Goal: Task Accomplishment & Management: Manage account settings

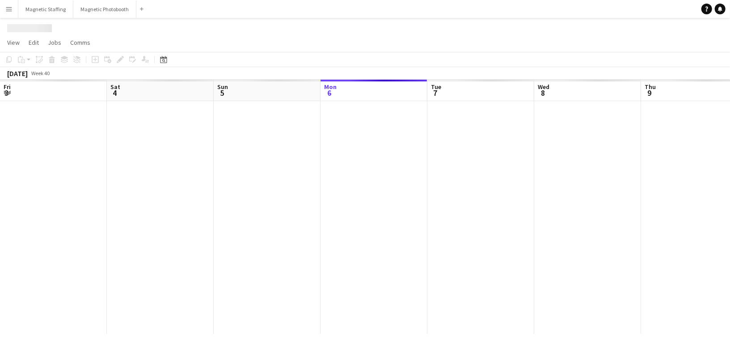
scroll to position [0, 213]
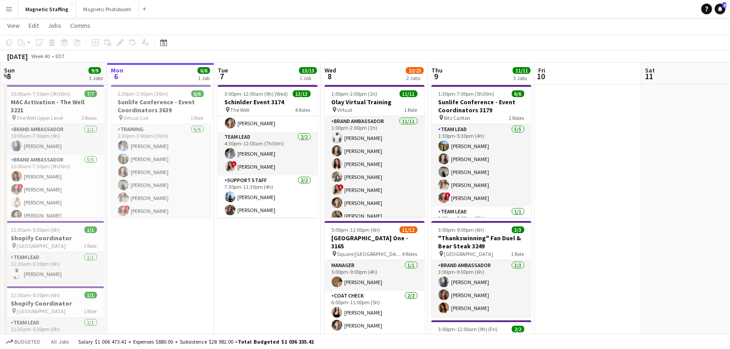
scroll to position [50, 0]
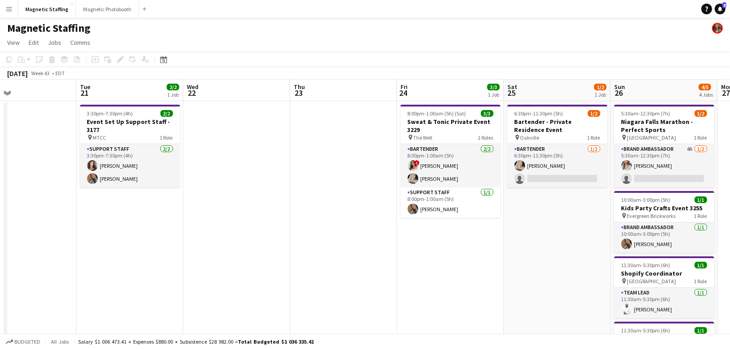
scroll to position [0, 331]
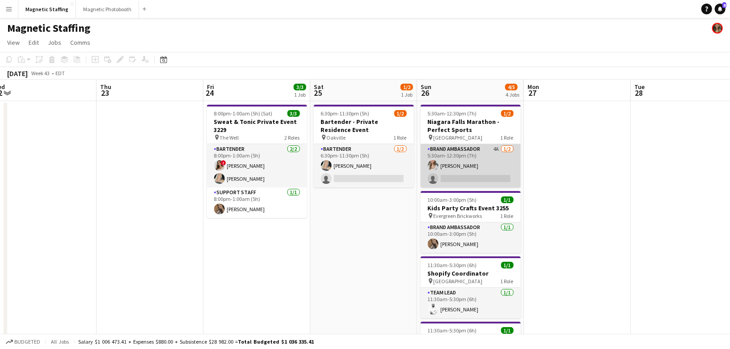
click at [453, 167] on app-card-role "Brand Ambassador 4A [DATE] 5:30am-12:30pm (7h) [PERSON_NAME] single-neutral-act…" at bounding box center [470, 165] width 100 height 43
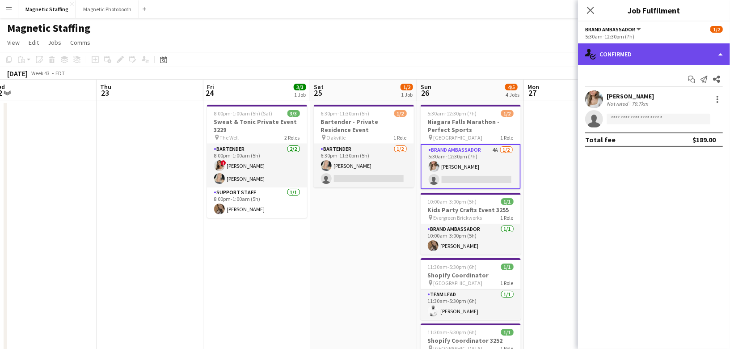
click at [632, 63] on div "single-neutral-actions-check-2 Confirmed" at bounding box center [654, 53] width 152 height 21
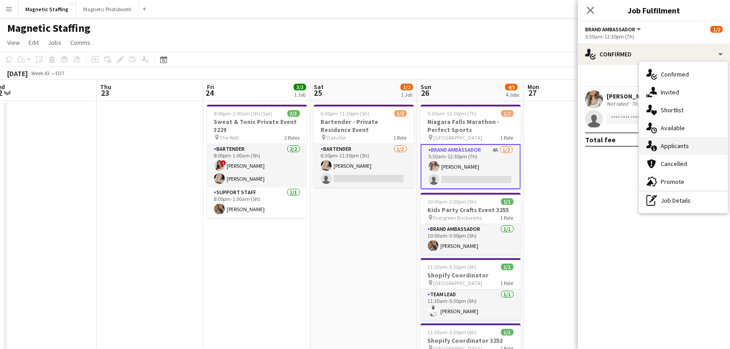
click at [652, 143] on icon "single-neutral-actions-information" at bounding box center [651, 145] width 11 height 11
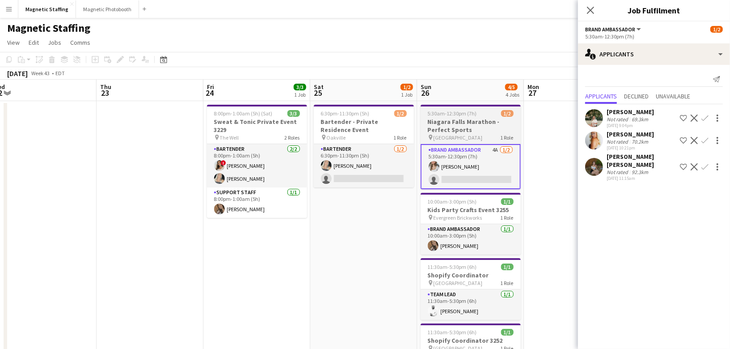
click at [465, 126] on h3 "Niagara Falls Marathon - Perfect Sports" at bounding box center [470, 126] width 100 height 16
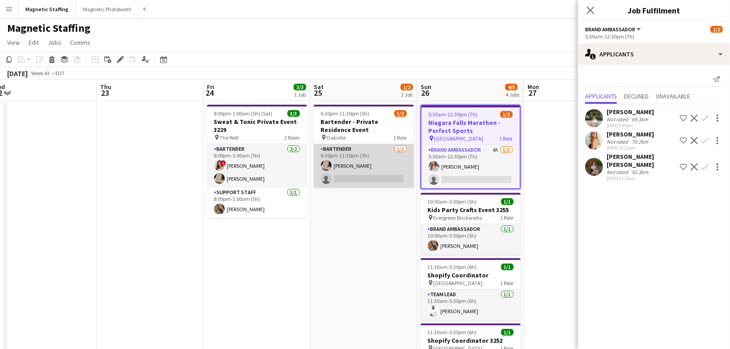
click at [364, 167] on app-card-role "Bartender [DATE] 6:30pm-11:30pm (5h) [PERSON_NAME] single-neutral-actions" at bounding box center [364, 165] width 100 height 43
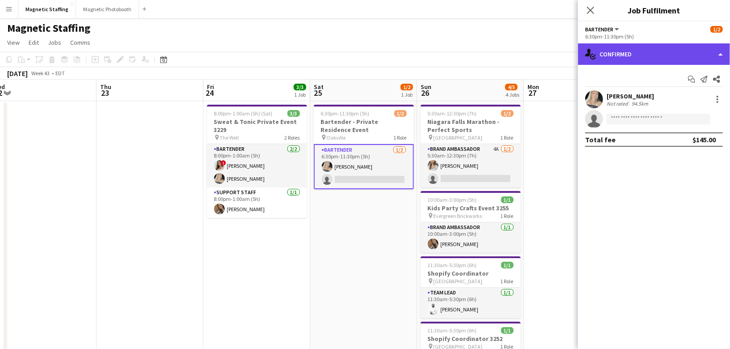
click at [646, 62] on div "single-neutral-actions-check-2 Confirmed" at bounding box center [654, 53] width 152 height 21
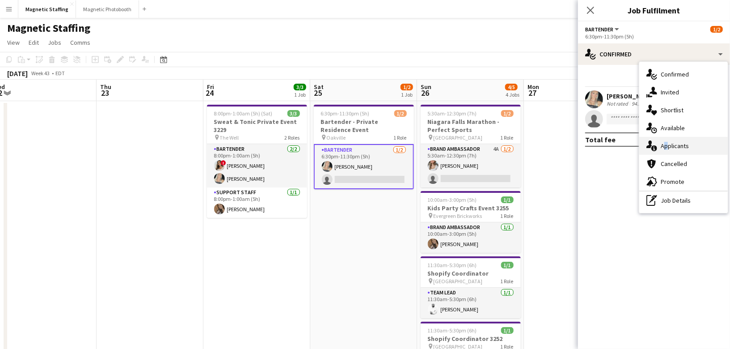
click at [662, 147] on span "Applicants" at bounding box center [674, 146] width 28 height 8
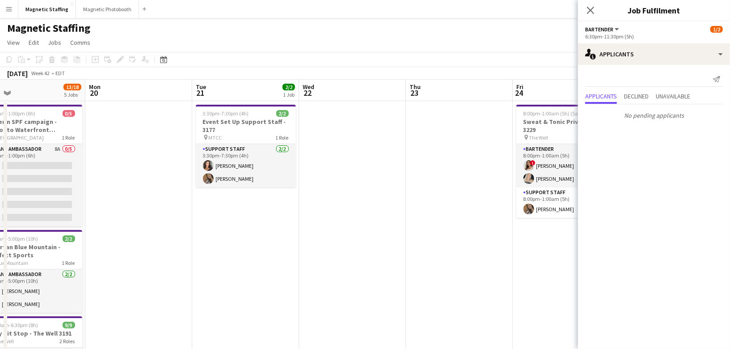
scroll to position [0, 215]
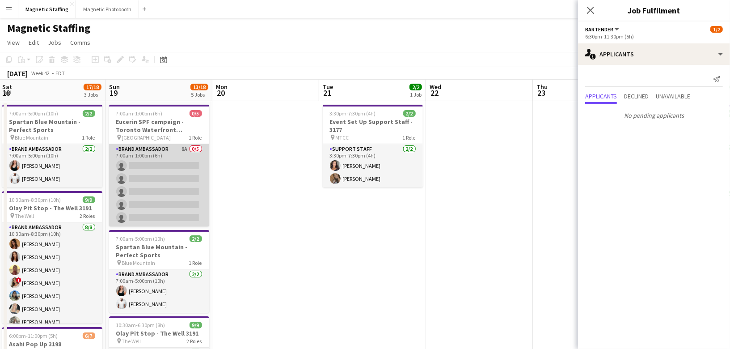
click at [192, 195] on app-card-role "Brand Ambassador 8A 0/5 7:00am-1:00pm (6h) single-neutral-actions single-neutra…" at bounding box center [159, 185] width 100 height 82
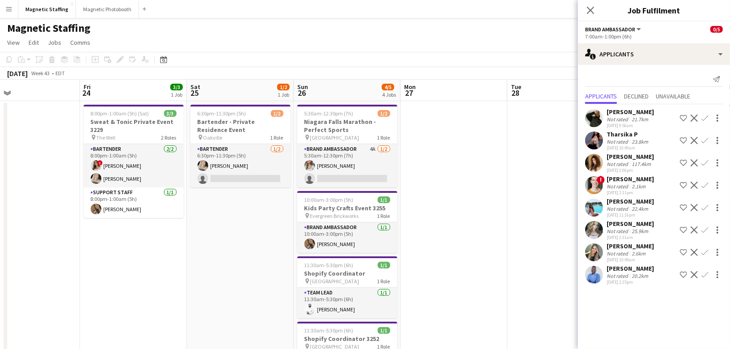
scroll to position [0, 342]
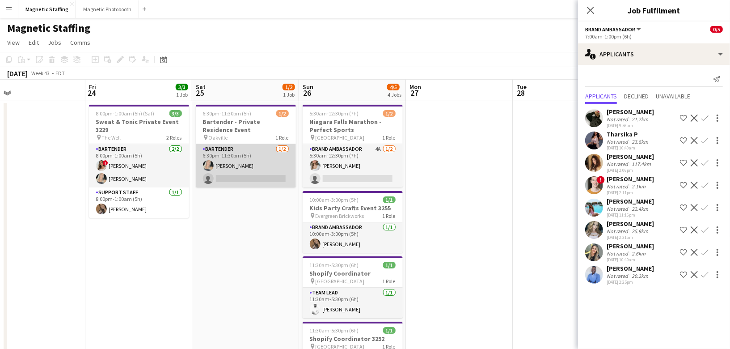
click at [265, 168] on app-card-role "Bartender [DATE] 6:30pm-11:30pm (5h) [PERSON_NAME] single-neutral-actions" at bounding box center [246, 165] width 100 height 43
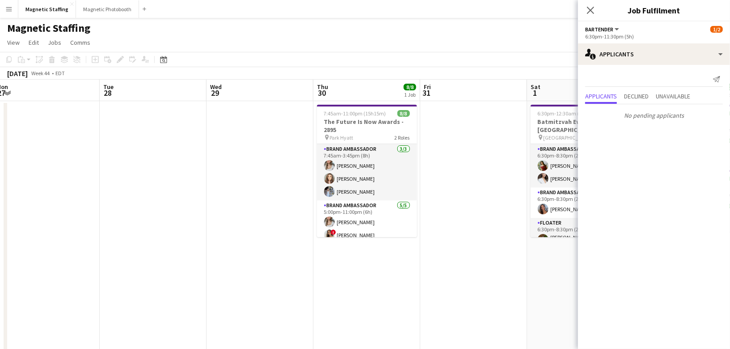
scroll to position [0, 372]
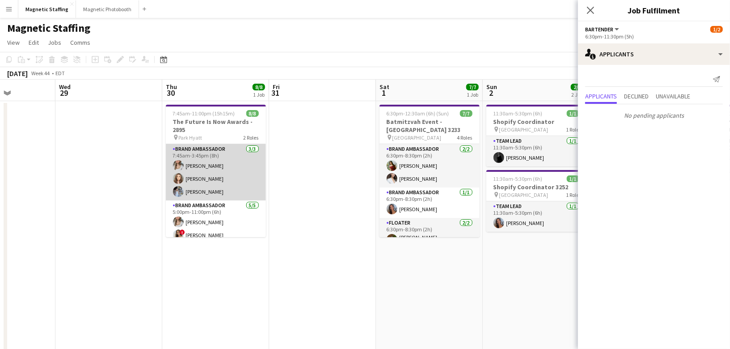
click at [233, 182] on app-card-role "Brand Ambassador [DATE] 7:45am-3:45pm (8h) [PERSON_NAME] [PERSON_NAME] [PERSON_…" at bounding box center [216, 172] width 100 height 56
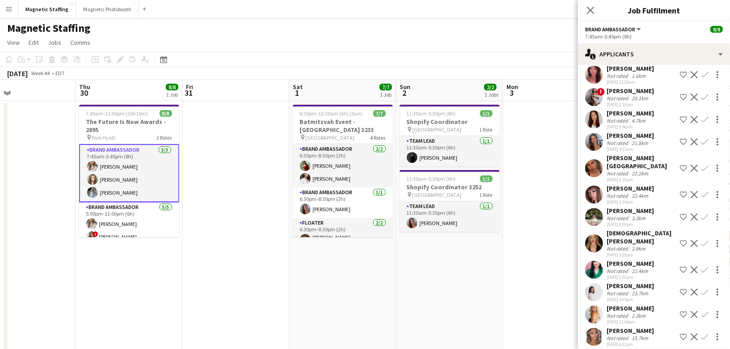
scroll to position [519, 0]
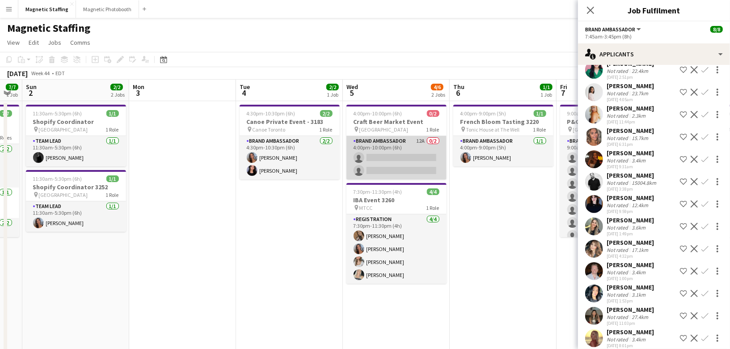
click at [358, 162] on app-card-role "Brand Ambassador 12A 0/2 4:00pm-10:00pm (6h) single-neutral-actions single-neut…" at bounding box center [396, 157] width 100 height 43
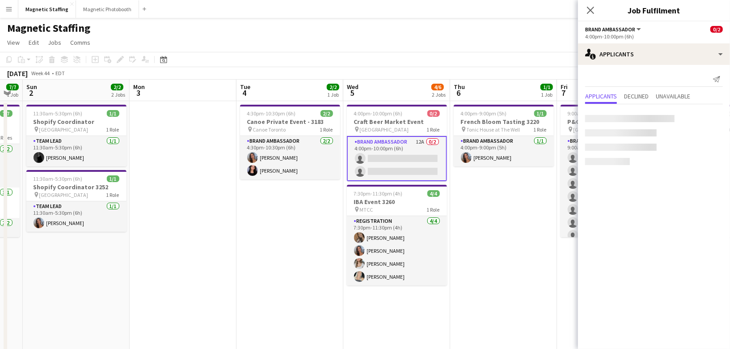
scroll to position [0, 0]
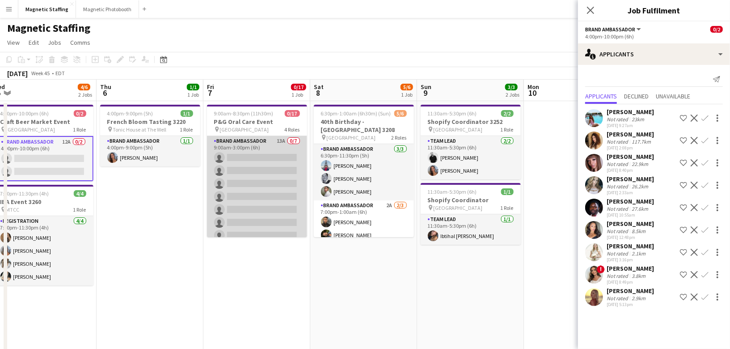
click at [270, 213] on app-card-role "Brand Ambassador 13A 0/7 9:00am-3:00pm (6h) single-neutral-actions single-neutr…" at bounding box center [257, 190] width 100 height 108
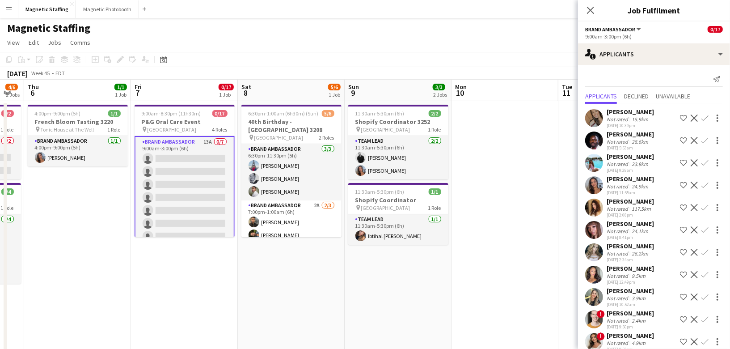
scroll to position [0, 291]
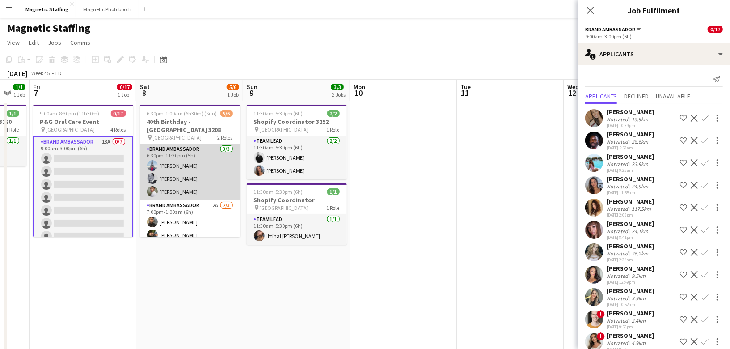
click at [229, 180] on app-card-role "Brand Ambassador [DATE] 6:30pm-11:30pm (5h) [PERSON_NAME] [PERSON_NAME] [PERSON…" at bounding box center [190, 172] width 100 height 56
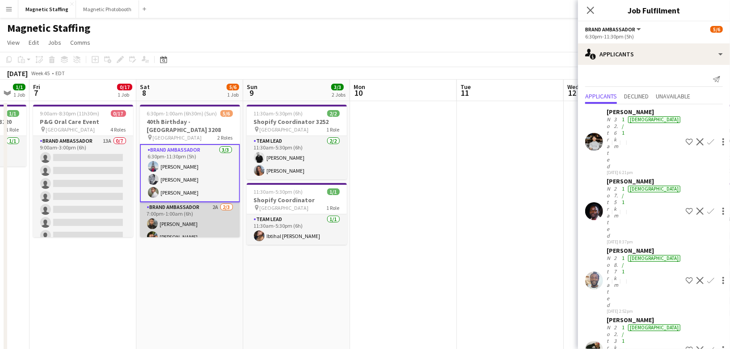
click at [205, 226] on app-card-role "Brand Ambassador 2A [DATE] 7:00pm-1:00am (6h) [PERSON_NAME] single-neutral-acti…" at bounding box center [190, 230] width 100 height 56
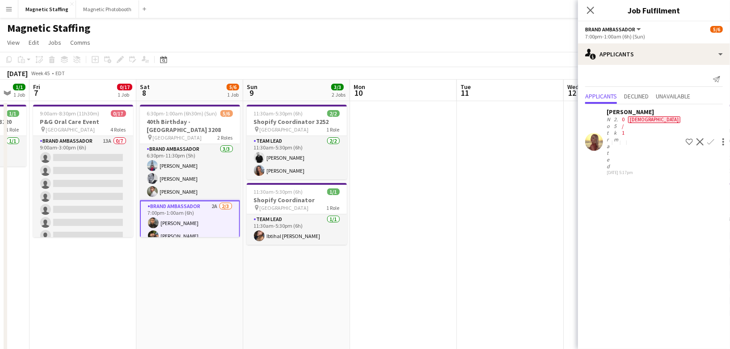
scroll to position [0, 371]
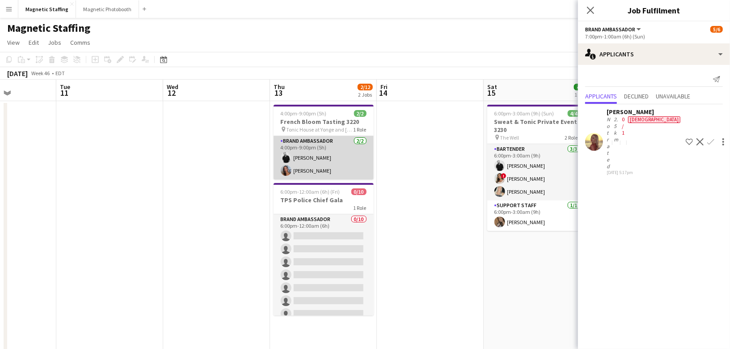
click at [325, 170] on app-card-role "Brand Ambassador [DATE] 4:00pm-9:00pm (5h) [PERSON_NAME] [PERSON_NAME]" at bounding box center [323, 157] width 100 height 43
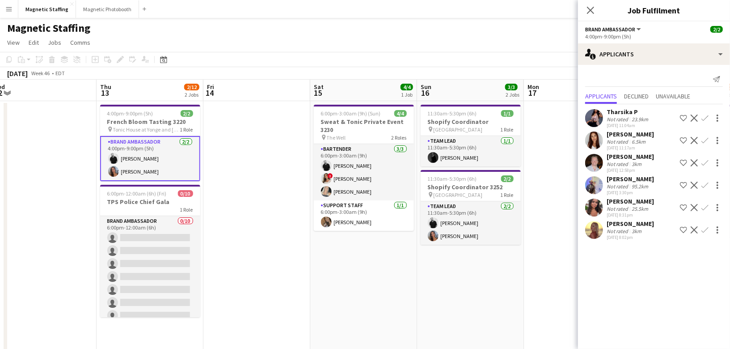
scroll to position [0, 286]
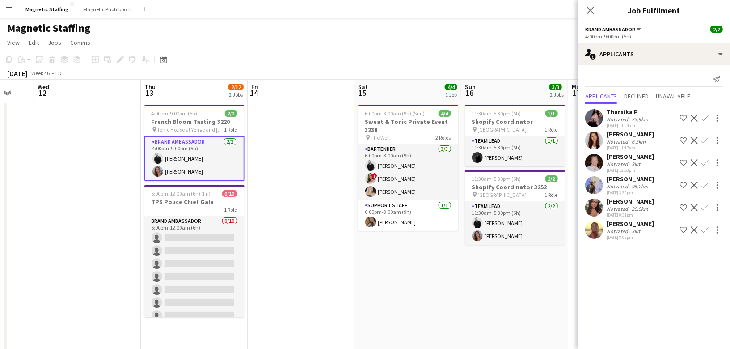
click at [392, 155] on app-card-role "Bartender [DATE] 6:00pm-3:00am (9h) [PERSON_NAME] ! [PERSON_NAME] [PERSON_NAME]" at bounding box center [408, 172] width 100 height 56
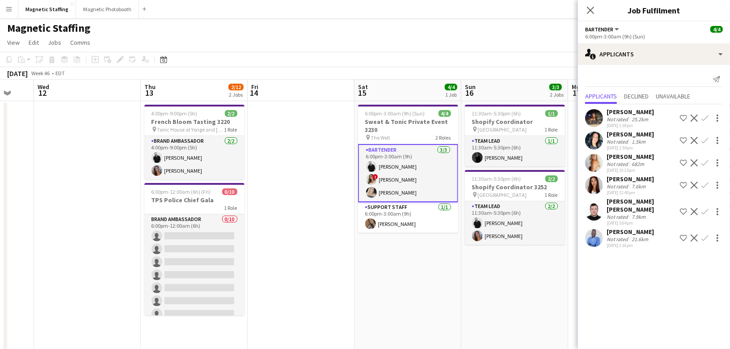
click at [383, 176] on app-card-role "Bartender [DATE] 6:00pm-3:00am (9h) [PERSON_NAME] ! [PERSON_NAME] [PERSON_NAME]" at bounding box center [408, 173] width 100 height 58
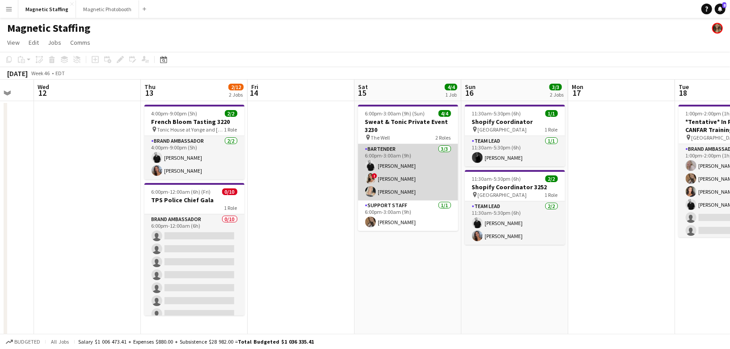
click at [383, 176] on app-card-role "Bartender [DATE] 6:00pm-3:00am (9h) [PERSON_NAME] ! [PERSON_NAME] [PERSON_NAME]" at bounding box center [408, 172] width 100 height 56
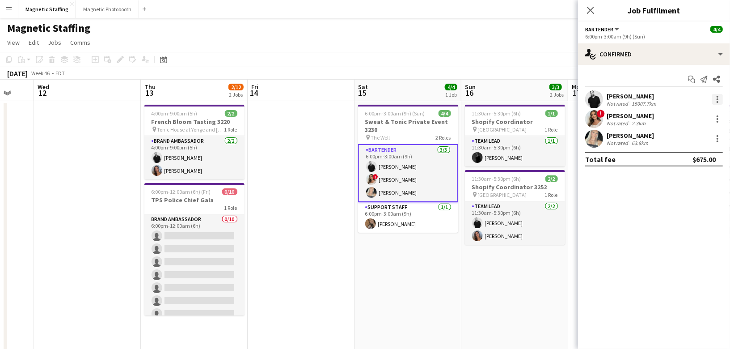
click at [718, 98] on div at bounding box center [717, 99] width 11 height 11
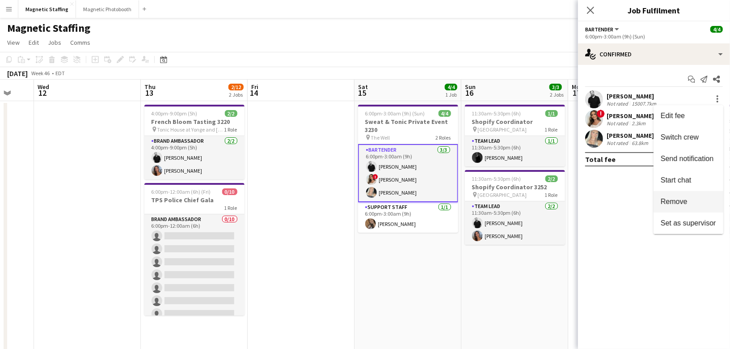
click at [685, 198] on span "Remove" at bounding box center [673, 201] width 27 height 8
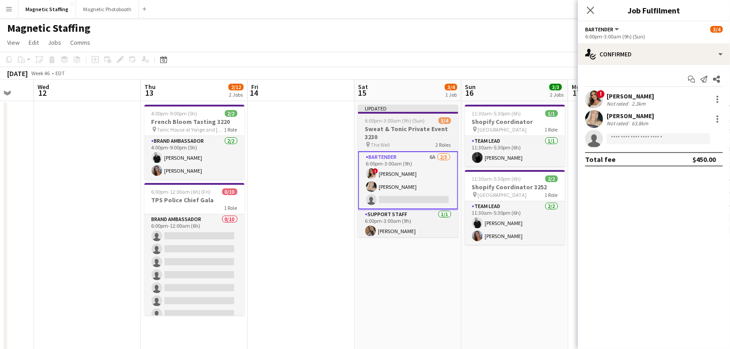
click at [379, 118] on span "6:00pm-3:00am (9h) (Sun)" at bounding box center [395, 120] width 60 height 7
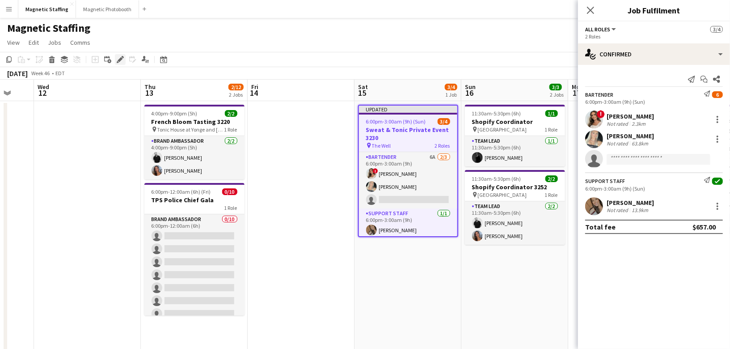
click at [121, 59] on icon at bounding box center [120, 59] width 5 height 5
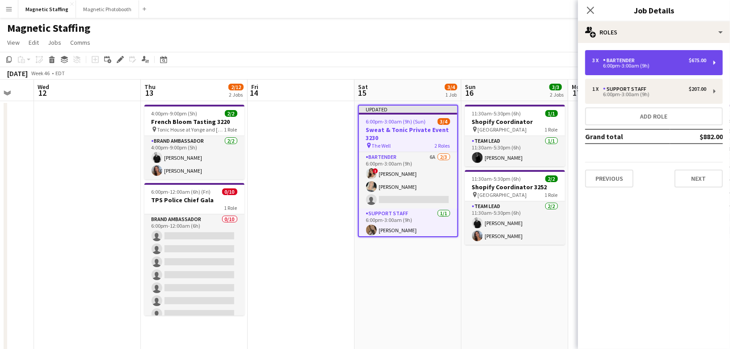
click at [622, 66] on div "6:00pm-3:00am (9h)" at bounding box center [649, 65] width 114 height 4
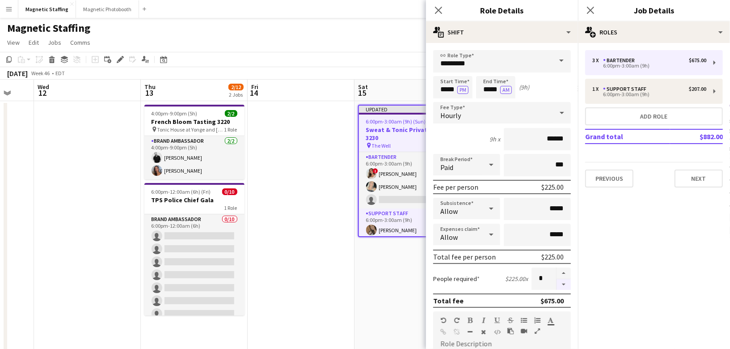
click at [567, 284] on button "button" at bounding box center [563, 284] width 14 height 11
type input "*"
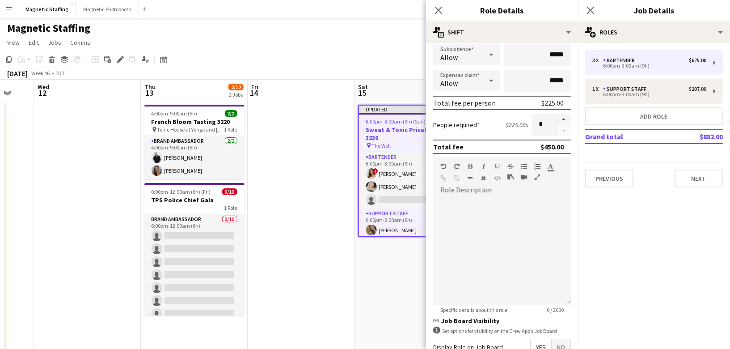
scroll to position [254, 0]
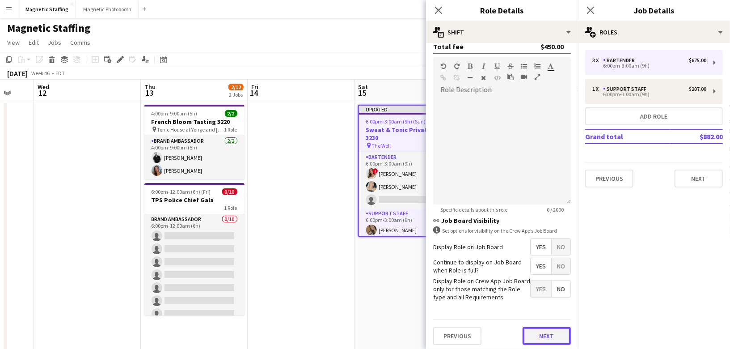
click at [548, 333] on button "Next" at bounding box center [546, 336] width 48 height 18
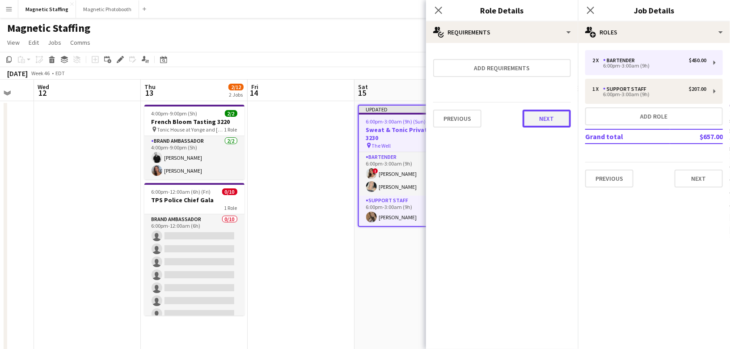
click at [555, 113] on button "Next" at bounding box center [546, 118] width 48 height 18
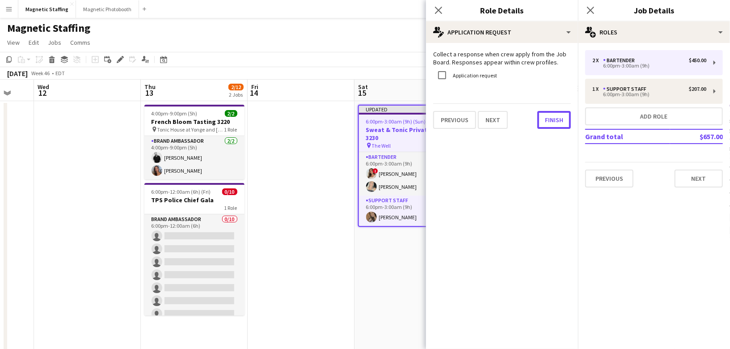
click at [555, 113] on button "Finish" at bounding box center [554, 120] width 34 height 18
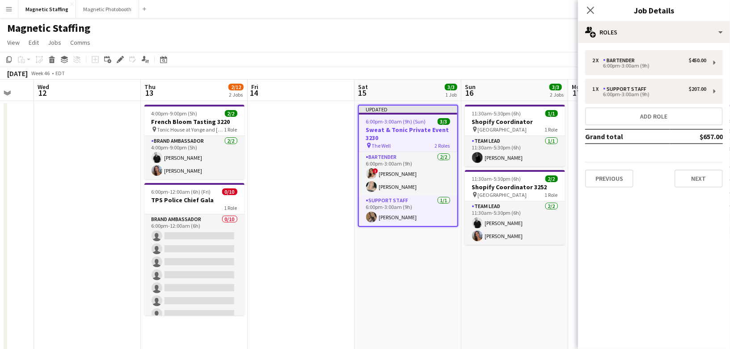
click at [322, 146] on app-date-cell at bounding box center [301, 354] width 107 height 506
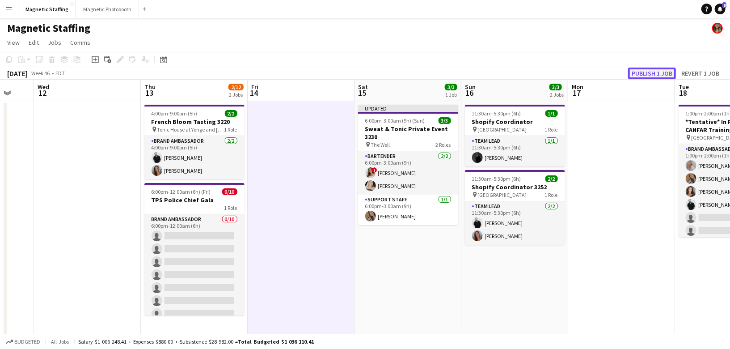
click at [645, 73] on button "Publish 1 job" at bounding box center [652, 73] width 48 height 12
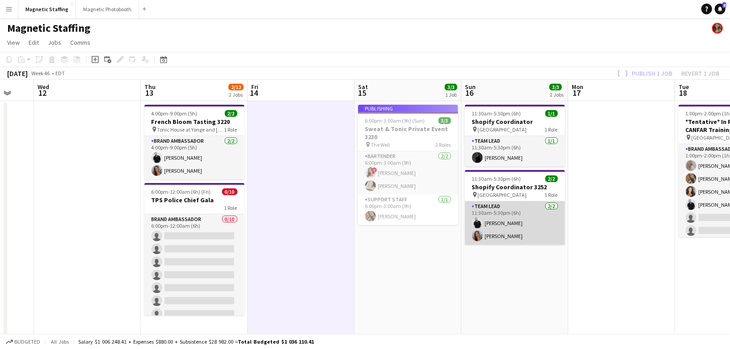
click at [523, 226] on app-card-role "Team Lead [DATE] 11:30am-5:30pm (6h) [PERSON_NAME] [PERSON_NAME]" at bounding box center [515, 222] width 100 height 43
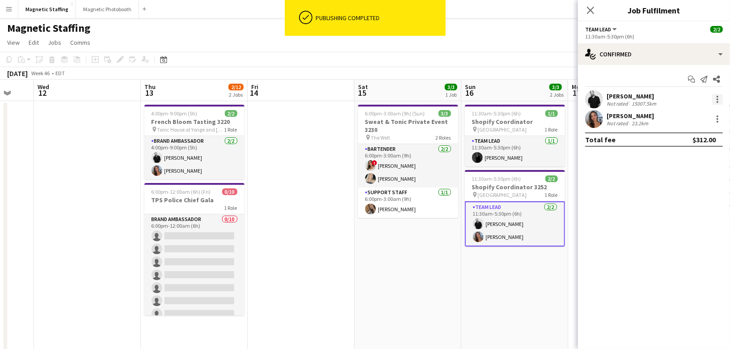
click at [718, 98] on div at bounding box center [717, 99] width 11 height 11
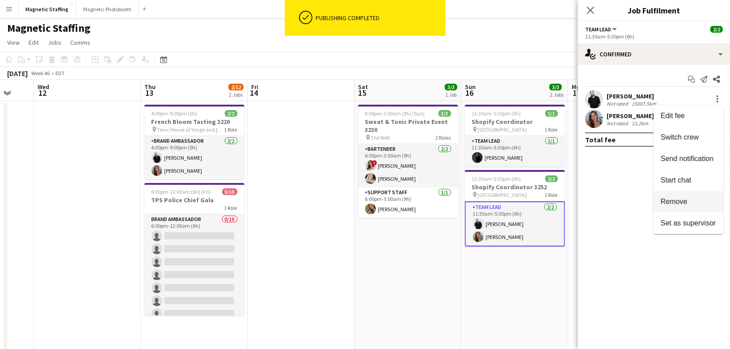
click at [664, 209] on button "Remove" at bounding box center [688, 201] width 70 height 21
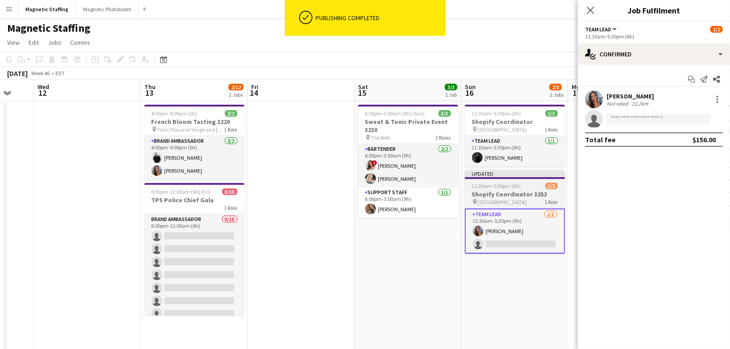
click at [487, 193] on h3 "Shopify Coordinator 3252" at bounding box center [515, 194] width 100 height 8
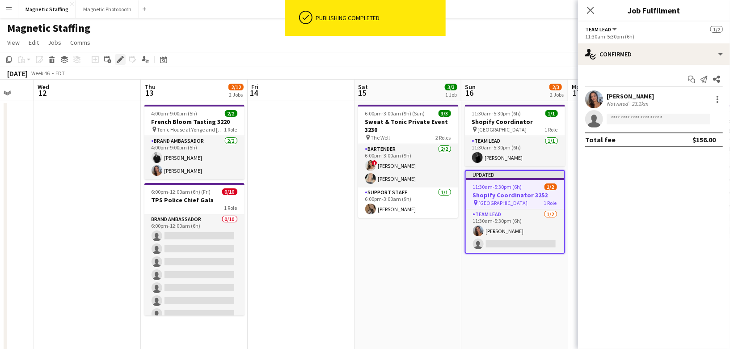
click at [120, 58] on icon "Edit" at bounding box center [120, 59] width 7 height 7
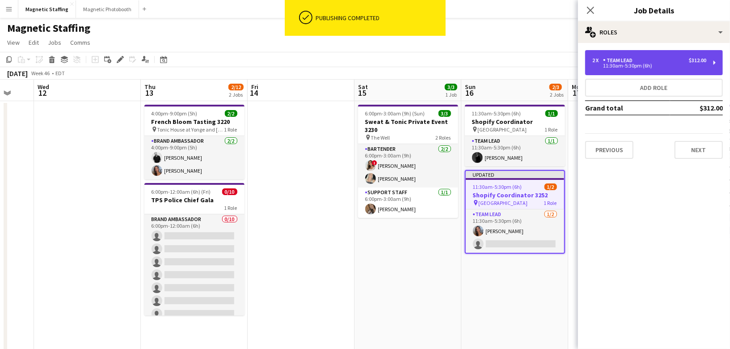
click at [694, 65] on div "11:30am-5:30pm (6h)" at bounding box center [649, 65] width 114 height 4
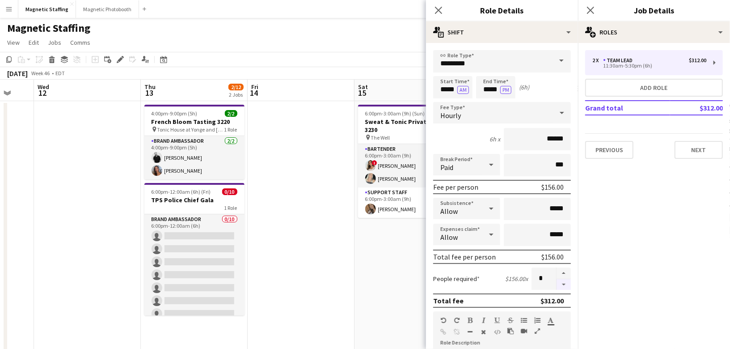
click at [568, 286] on button "button" at bounding box center [563, 284] width 14 height 11
type input "*"
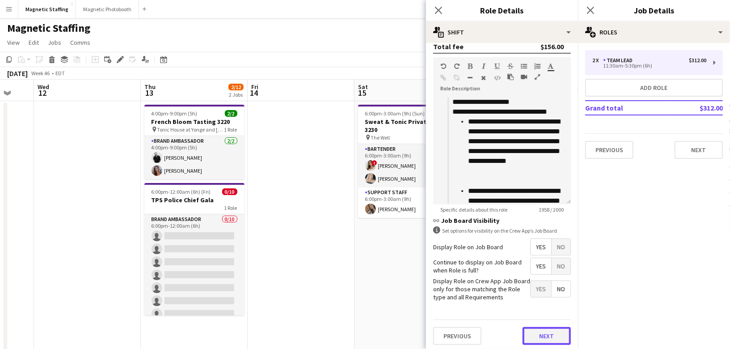
click at [549, 329] on button "Next" at bounding box center [546, 336] width 48 height 18
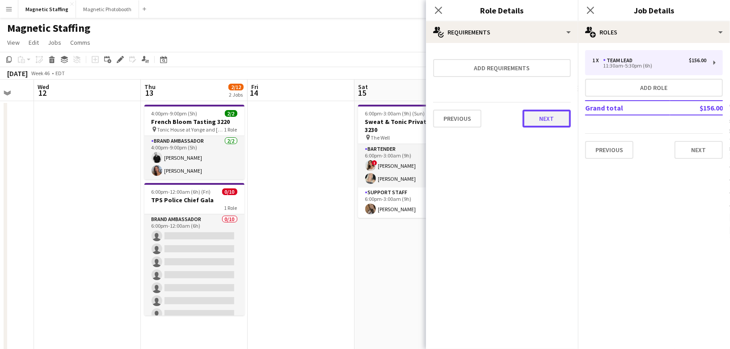
click at [545, 119] on button "Next" at bounding box center [546, 118] width 48 height 18
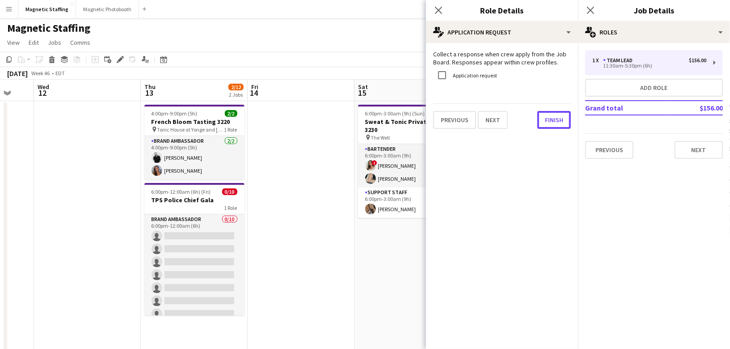
click at [545, 119] on button "Finish" at bounding box center [554, 120] width 34 height 18
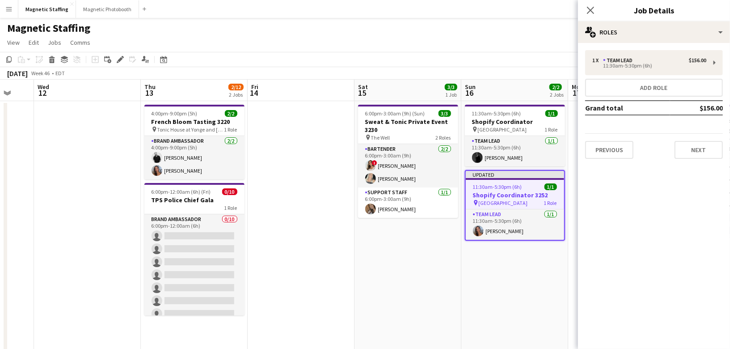
click at [332, 240] on app-date-cell at bounding box center [301, 354] width 107 height 506
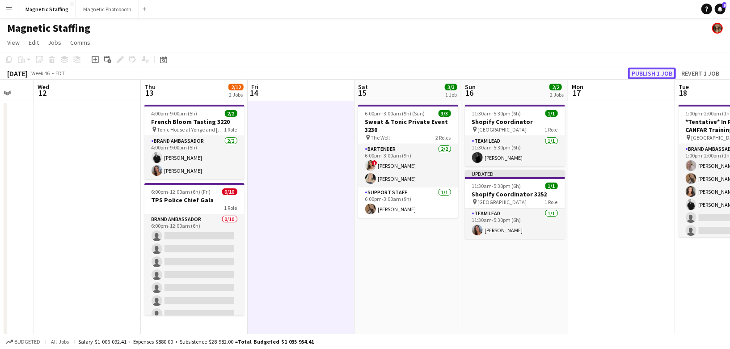
click at [665, 71] on button "Publish 1 job" at bounding box center [652, 73] width 48 height 12
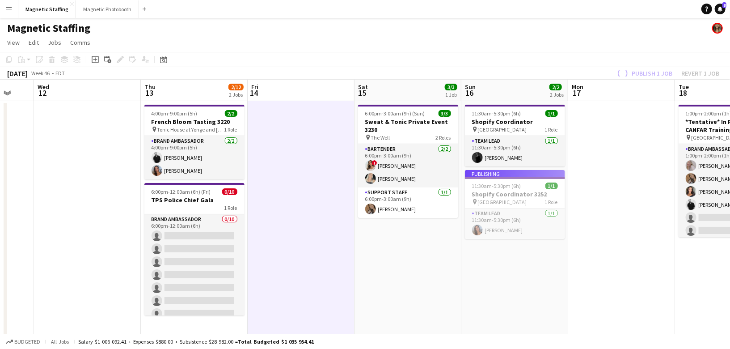
scroll to position [0, 298]
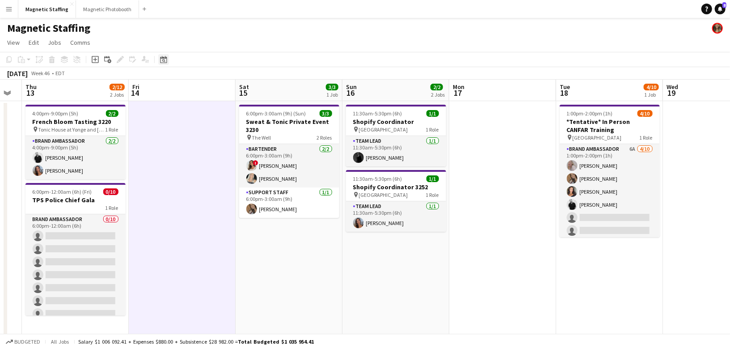
click at [162, 59] on icon "Date picker" at bounding box center [163, 59] width 7 height 7
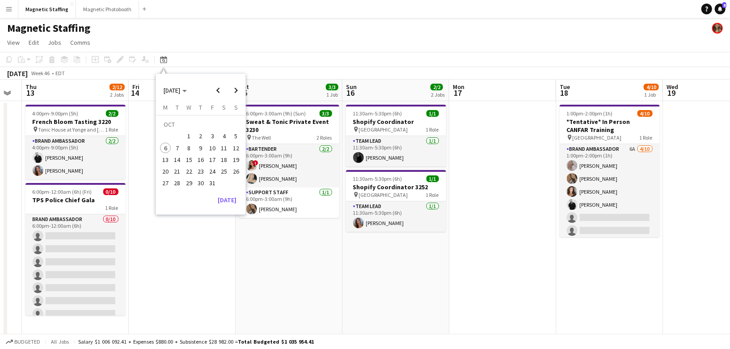
click at [190, 166] on span "22" at bounding box center [189, 171] width 11 height 11
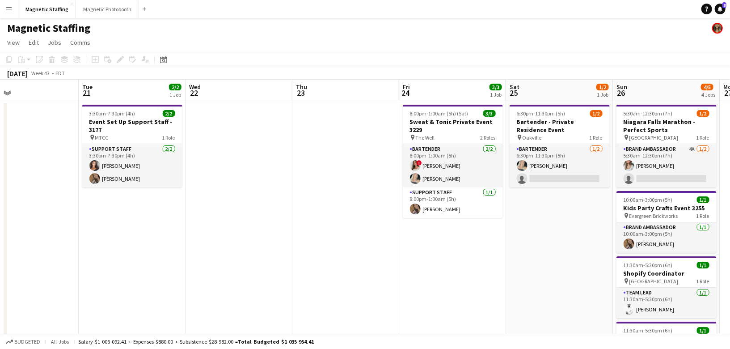
drag, startPoint x: 277, startPoint y: 173, endPoint x: 21, endPoint y: 199, distance: 257.8
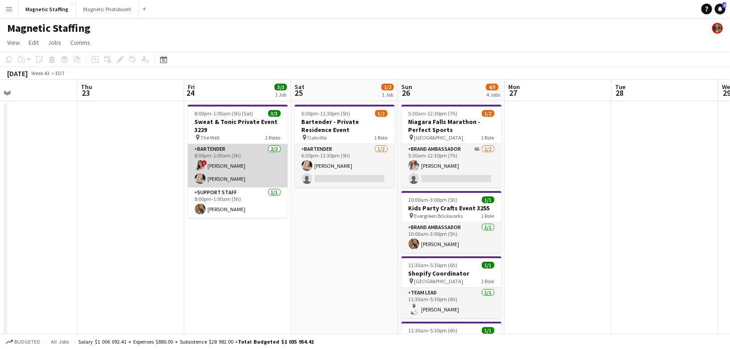
click at [243, 170] on app-card-role "Bartender [DATE] 8:00pm-1:00am (5h) ! [PERSON_NAME] [PERSON_NAME]" at bounding box center [238, 165] width 100 height 43
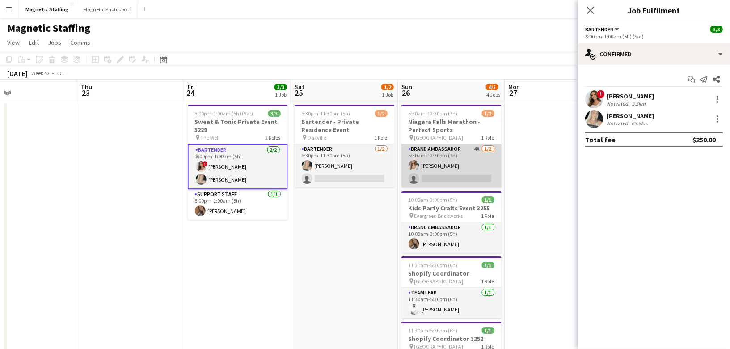
click at [477, 168] on app-card-role "Brand Ambassador 4A [DATE] 5:30am-12:30pm (7h) [PERSON_NAME] single-neutral-act…" at bounding box center [451, 165] width 100 height 43
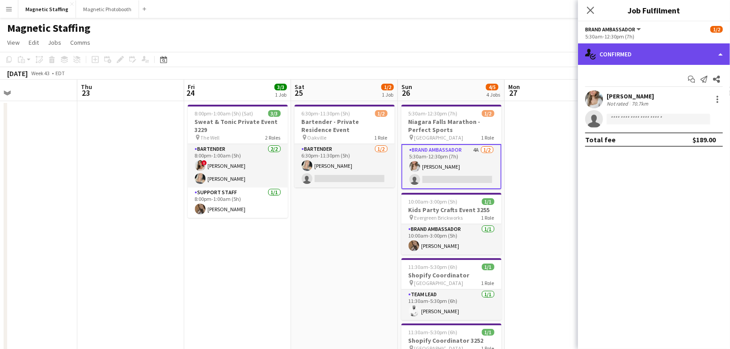
click at [658, 47] on div "single-neutral-actions-check-2 Confirmed" at bounding box center [654, 53] width 152 height 21
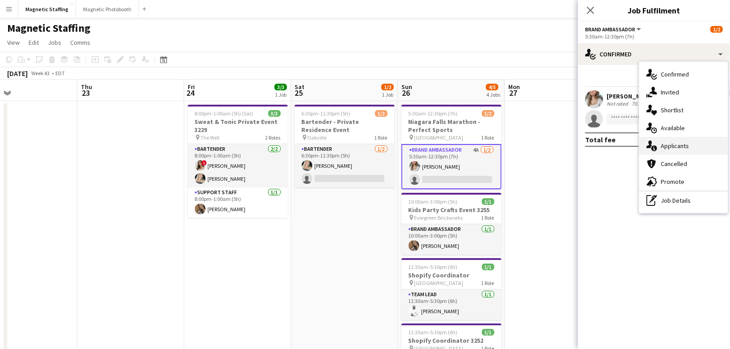
click at [660, 149] on span "Applicants" at bounding box center [674, 146] width 28 height 8
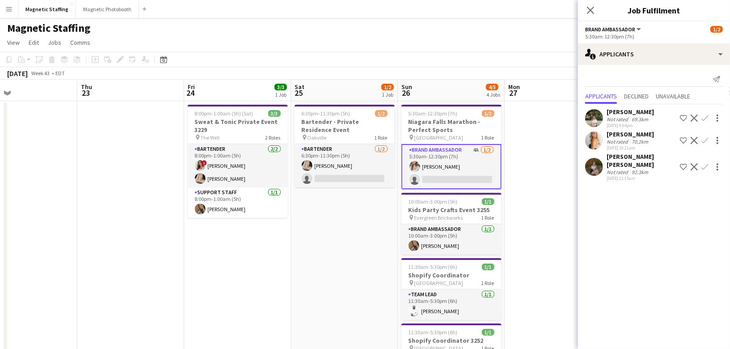
click at [693, 117] on app-icon "Decline" at bounding box center [693, 117] width 7 height 7
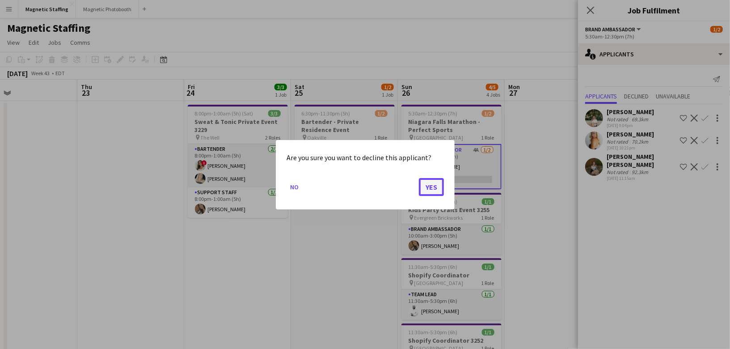
click at [430, 189] on button "Yes" at bounding box center [431, 186] width 25 height 18
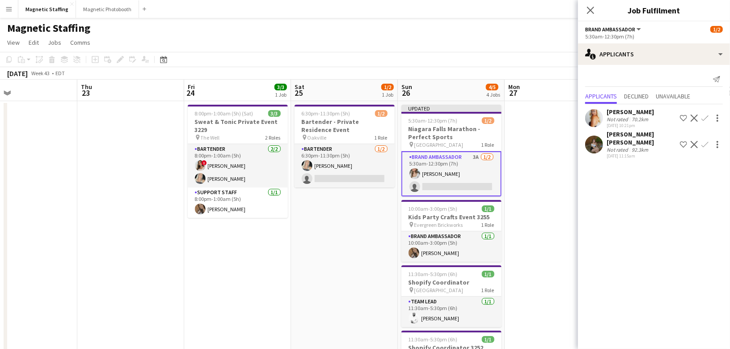
click at [562, 183] on app-date-cell at bounding box center [557, 354] width 107 height 506
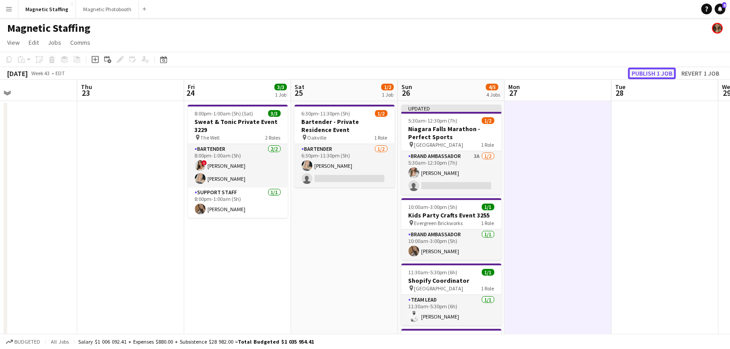
click at [640, 78] on button "Publish 1 job" at bounding box center [652, 73] width 48 height 12
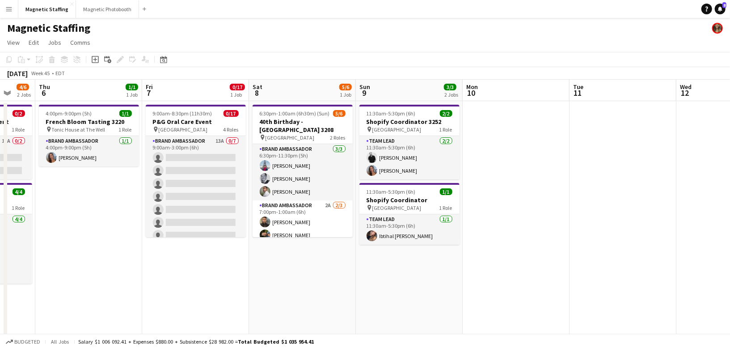
scroll to position [0, 361]
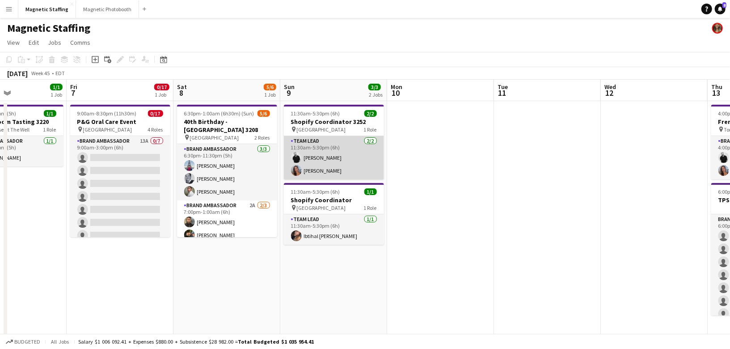
click at [312, 160] on app-card-role "Team Lead [DATE] 11:30am-5:30pm (6h) [PERSON_NAME] [PERSON_NAME]" at bounding box center [334, 157] width 100 height 43
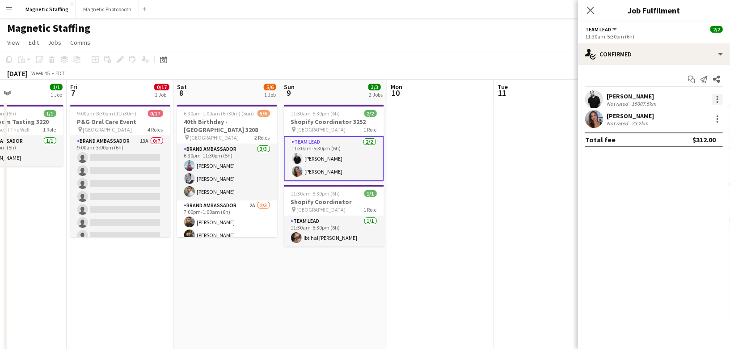
click at [717, 99] on div at bounding box center [717, 99] width 2 height 2
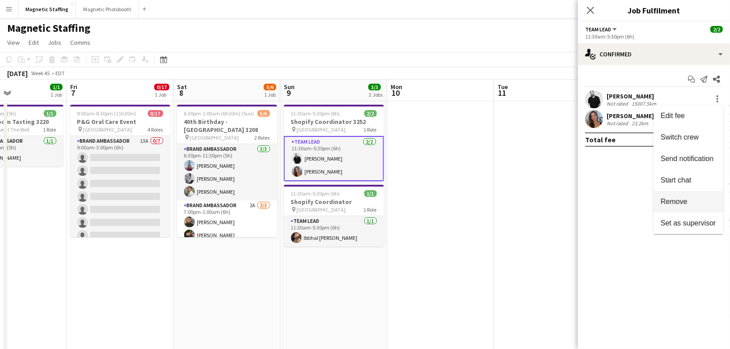
click at [681, 202] on span "Remove" at bounding box center [673, 201] width 27 height 8
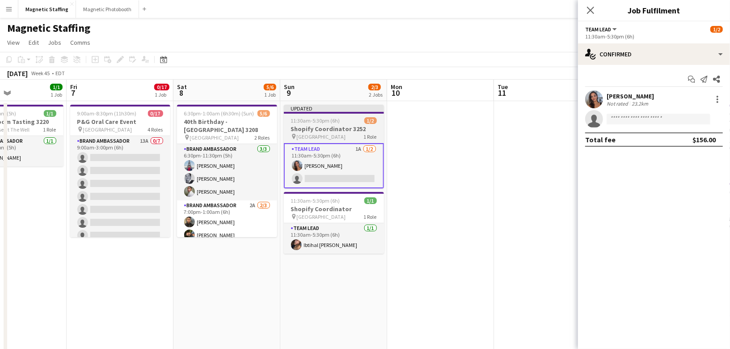
click at [311, 123] on span "11:30am-5:30pm (6h)" at bounding box center [315, 120] width 49 height 7
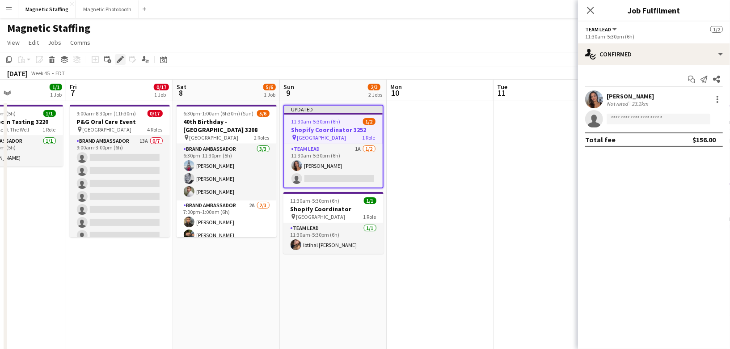
click at [122, 58] on icon at bounding box center [123, 57] width 2 height 2
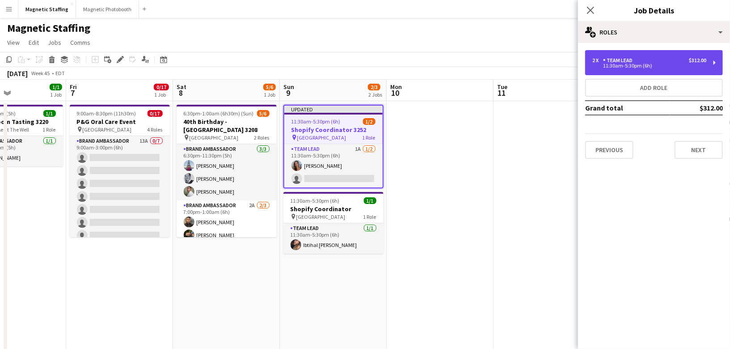
click at [679, 63] on div "11:30am-5:30pm (6h)" at bounding box center [649, 65] width 114 height 4
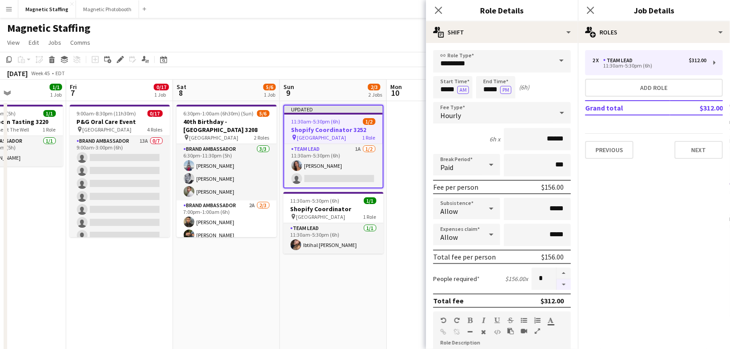
click at [567, 285] on button "button" at bounding box center [563, 284] width 14 height 11
type input "*"
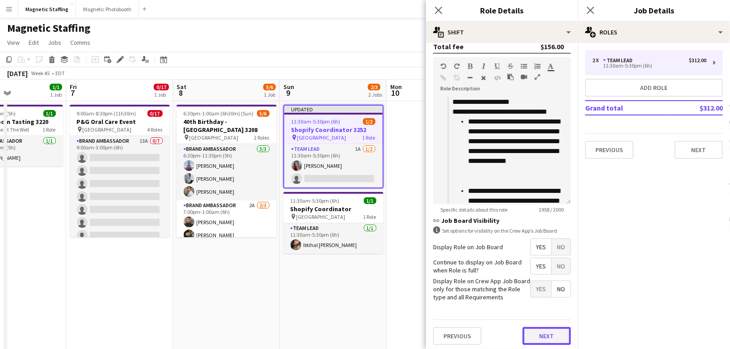
click at [553, 332] on button "Next" at bounding box center [546, 336] width 48 height 18
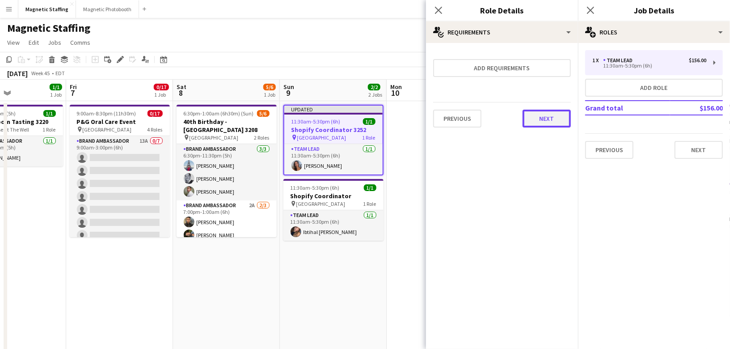
click at [550, 121] on button "Next" at bounding box center [546, 118] width 48 height 18
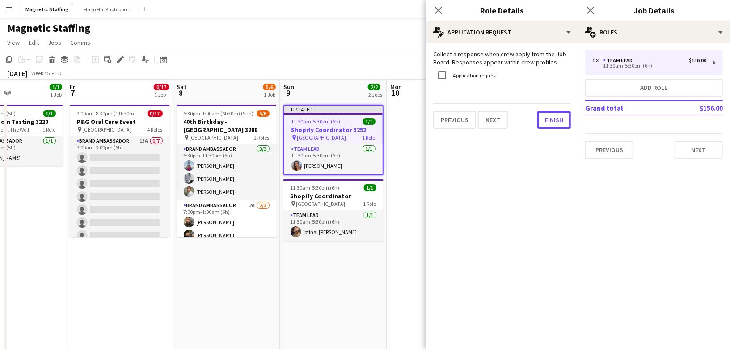
click at [550, 121] on button "Finish" at bounding box center [554, 120] width 34 height 18
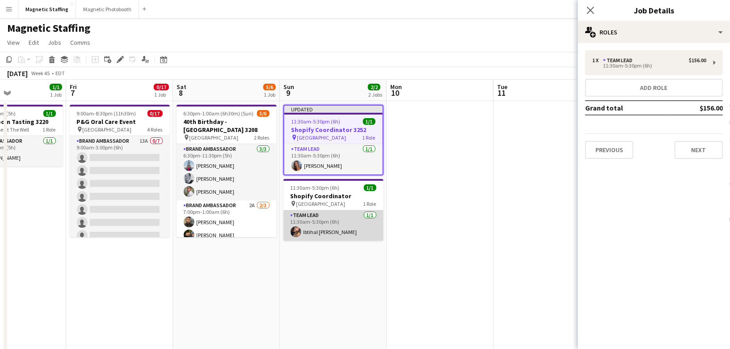
click at [352, 227] on app-card-role "Team Lead [DATE] 11:30am-5:30pm (6h) Ibtihal [PERSON_NAME]" at bounding box center [333, 225] width 100 height 30
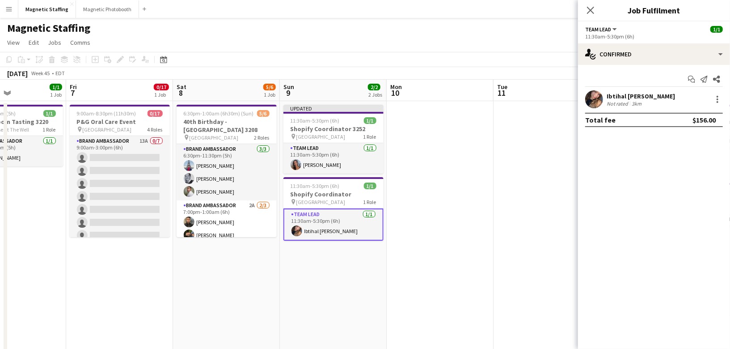
click at [504, 184] on app-date-cell at bounding box center [546, 354] width 107 height 506
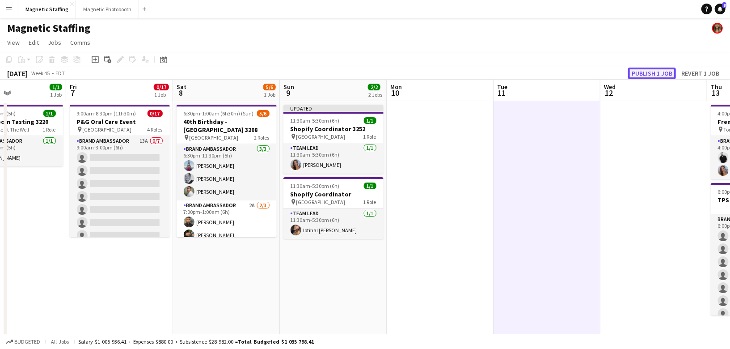
click at [660, 70] on button "Publish 1 job" at bounding box center [652, 73] width 48 height 12
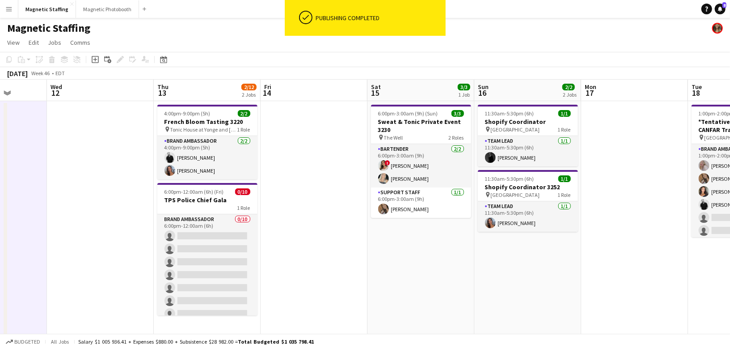
scroll to position [0, 273]
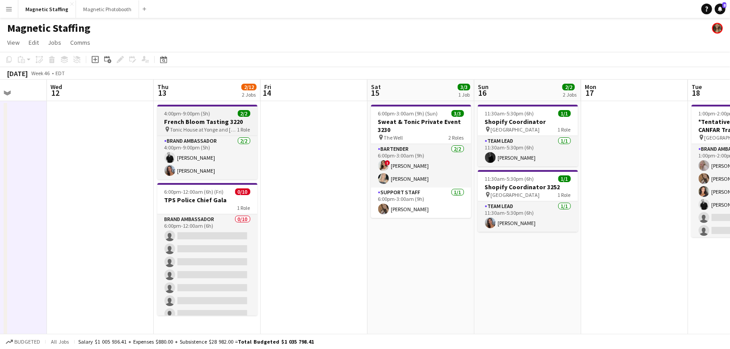
click at [217, 109] on app-job-card "4:00pm-9:00pm (5h) 2/2 French Bloom Tasting 3220 pin Tonic House at Yonge and S…" at bounding box center [207, 142] width 100 height 75
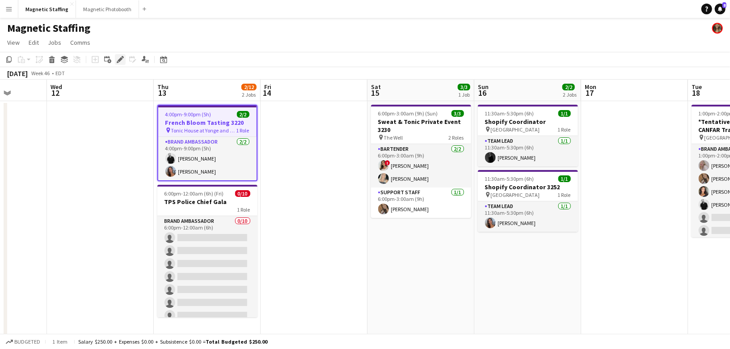
click at [118, 63] on icon "Edit" at bounding box center [120, 59] width 7 height 7
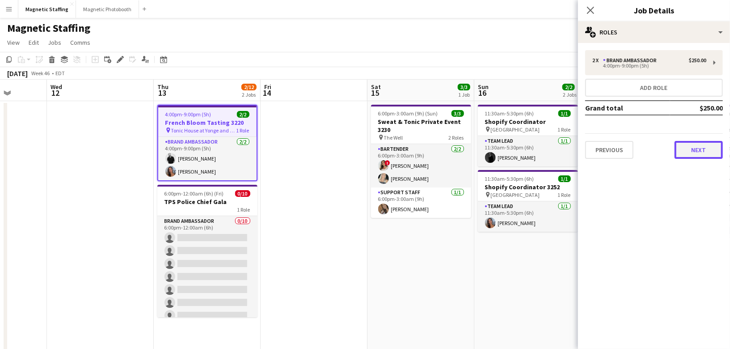
click at [706, 155] on button "Next" at bounding box center [698, 150] width 48 height 18
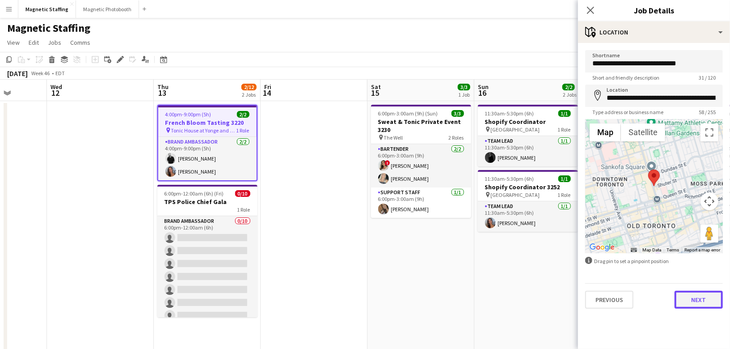
click at [689, 298] on button "Next" at bounding box center [698, 299] width 48 height 18
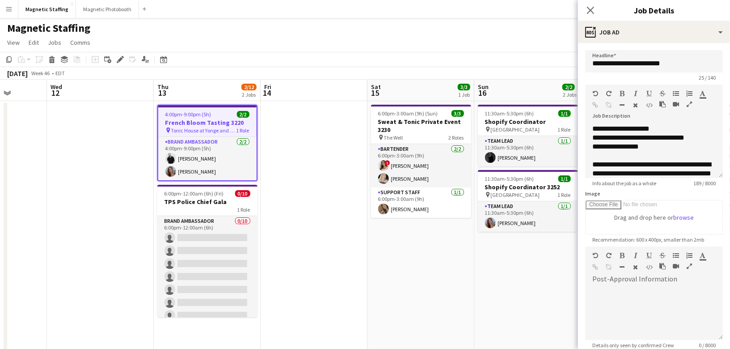
scroll to position [92, 0]
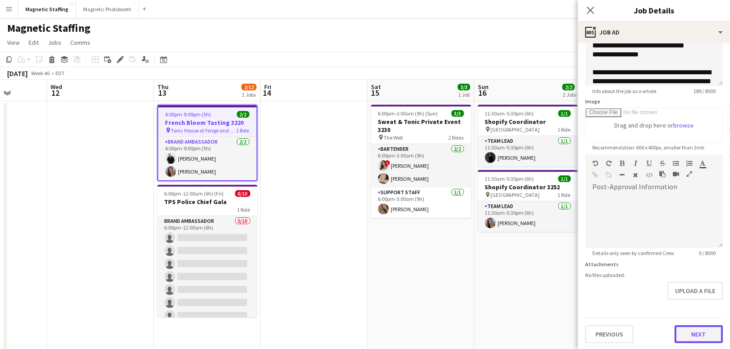
click at [695, 336] on button "Next" at bounding box center [698, 334] width 48 height 18
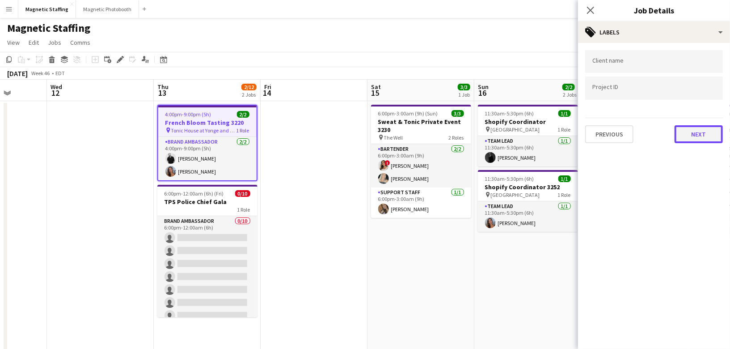
click at [708, 130] on button "Next" at bounding box center [698, 134] width 48 height 18
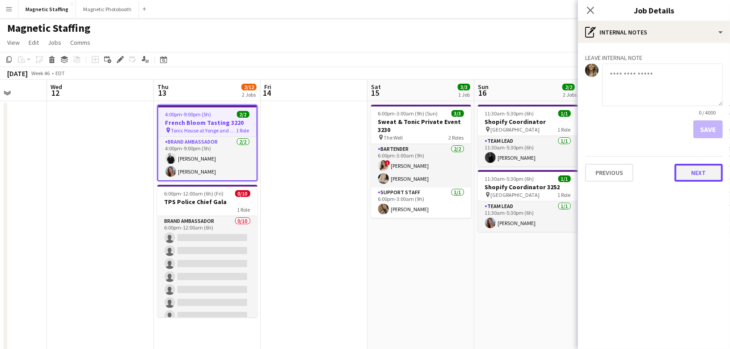
click at [702, 178] on button "Next" at bounding box center [698, 173] width 48 height 18
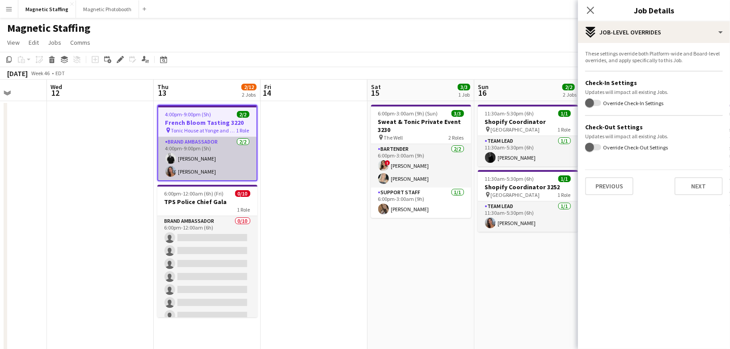
click at [199, 144] on app-card-role "Brand Ambassador [DATE] 4:00pm-9:00pm (5h) [PERSON_NAME] [PERSON_NAME]" at bounding box center [207, 158] width 98 height 43
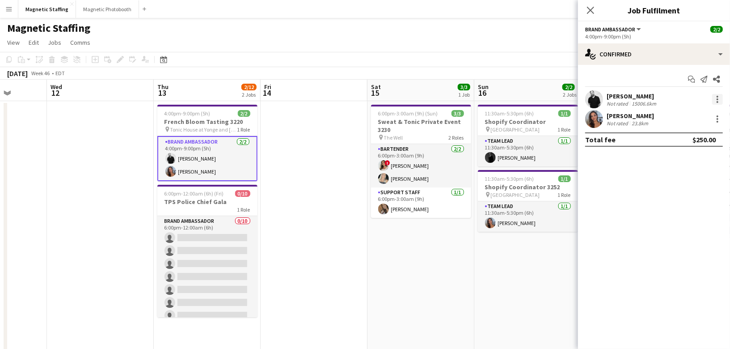
click at [718, 99] on div at bounding box center [717, 99] width 11 height 11
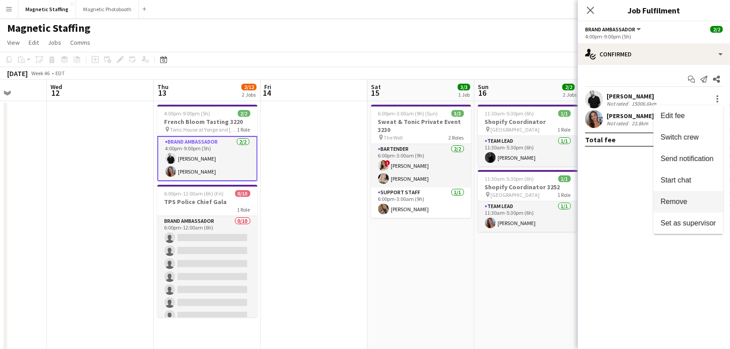
click at [687, 199] on span "Remove" at bounding box center [673, 201] width 27 height 8
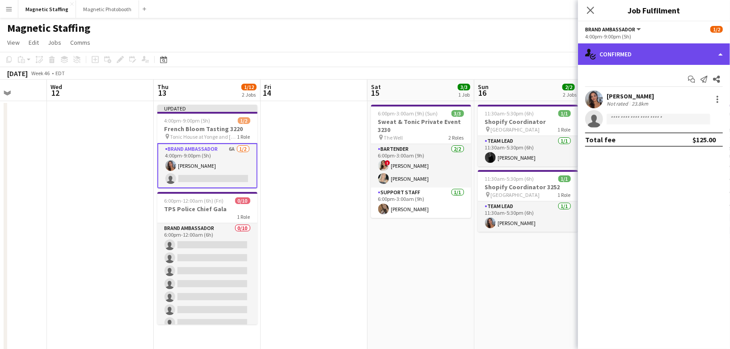
click at [669, 60] on div "single-neutral-actions-check-2 Confirmed" at bounding box center [654, 53] width 152 height 21
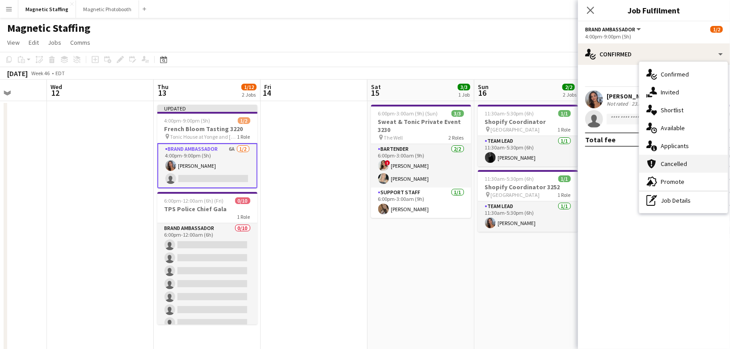
click at [667, 160] on span "Cancelled" at bounding box center [673, 164] width 26 height 8
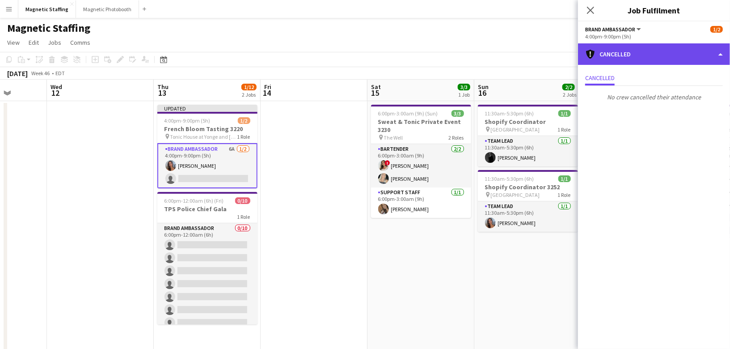
click at [661, 53] on div "cancellation Cancelled" at bounding box center [654, 53] width 152 height 21
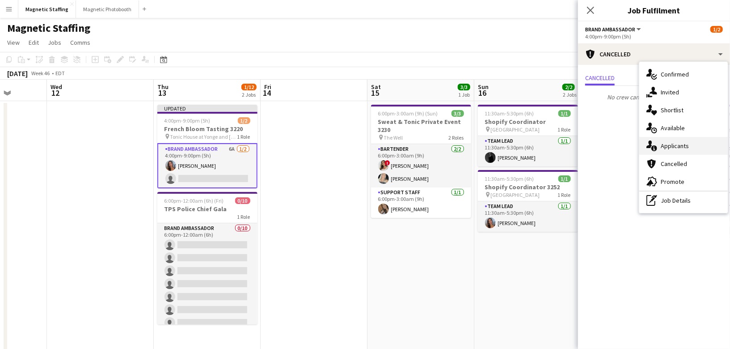
click at [653, 143] on icon "single-neutral-actions-information" at bounding box center [651, 145] width 11 height 11
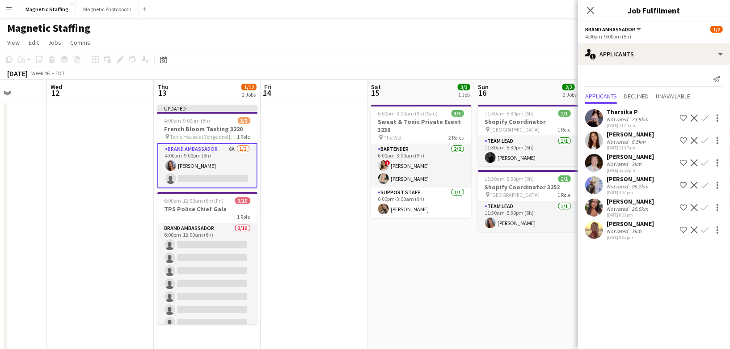
click at [501, 293] on app-date-cell "11:30am-5:30pm (6h) 1/1 Shopify Coordinator pin Montreal 1 Role Team Lead [DATE…" at bounding box center [527, 354] width 107 height 506
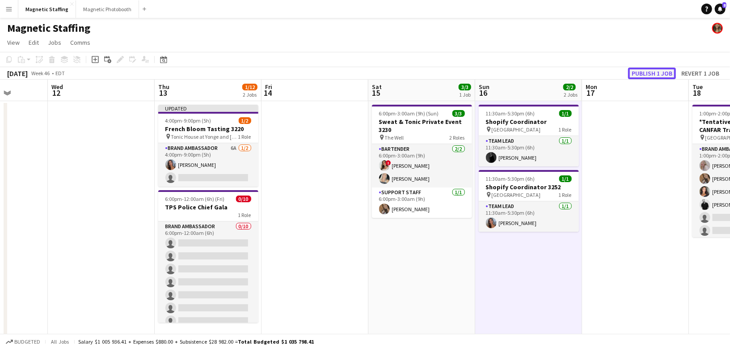
click at [641, 72] on button "Publish 1 job" at bounding box center [652, 73] width 48 height 12
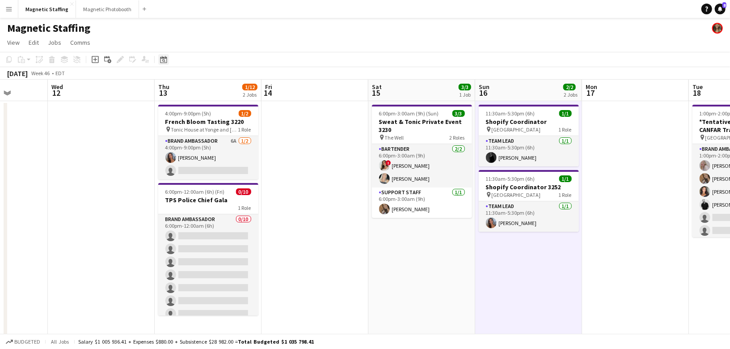
click at [158, 62] on div "Date picker" at bounding box center [163, 59] width 11 height 11
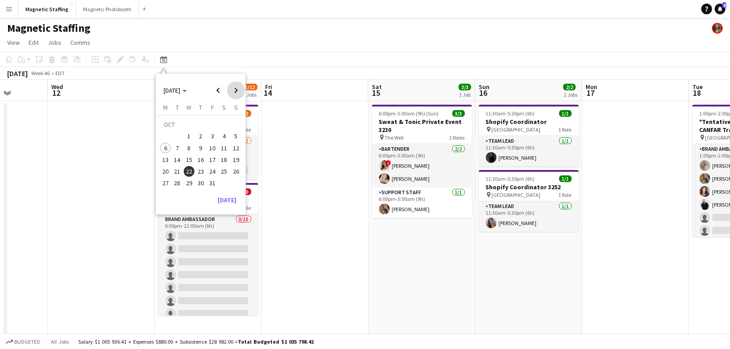
click at [239, 89] on span "Next month" at bounding box center [236, 90] width 18 height 18
click at [237, 85] on span "Next month" at bounding box center [236, 90] width 18 height 18
click at [221, 146] on span "13" at bounding box center [224, 148] width 11 height 11
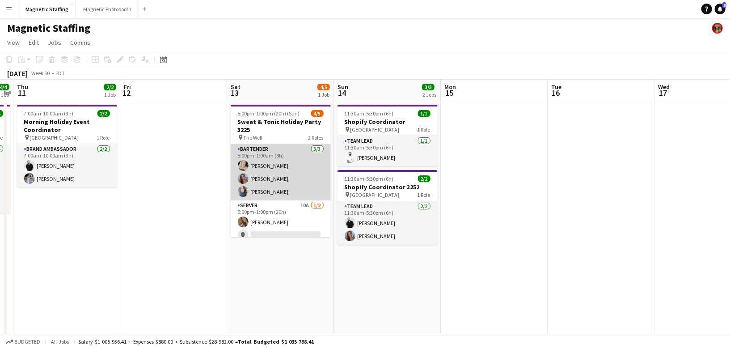
click at [289, 186] on app-card-role "Bartender [DATE] 5:00pm-1:00am (8h) [PERSON_NAME] [PERSON_NAME] [PERSON_NAME]" at bounding box center [281, 172] width 100 height 56
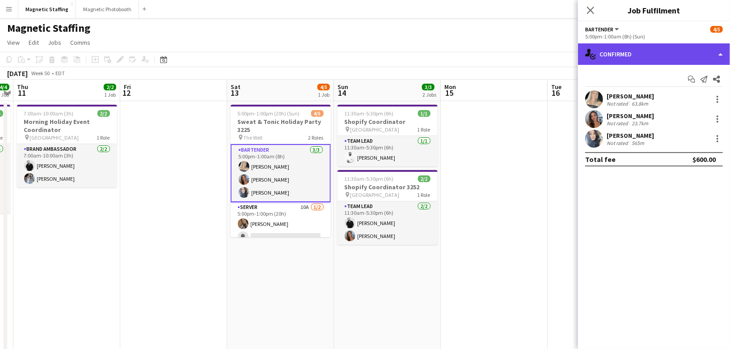
click at [657, 59] on div "single-neutral-actions-check-2 Confirmed" at bounding box center [654, 53] width 152 height 21
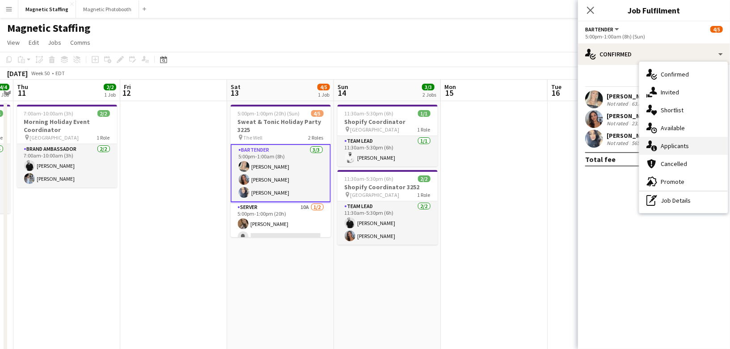
click at [663, 147] on span "Applicants" at bounding box center [674, 146] width 28 height 8
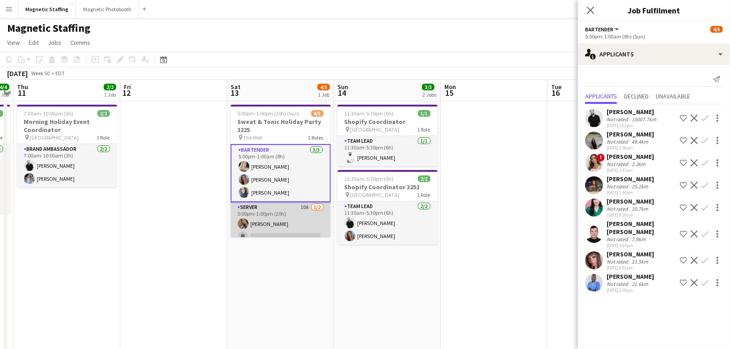
click at [275, 228] on app-card-role "Server 10A [DATE] 5:00pm-1:00pm (20h) [PERSON_NAME] single-neutral-actions" at bounding box center [281, 223] width 100 height 43
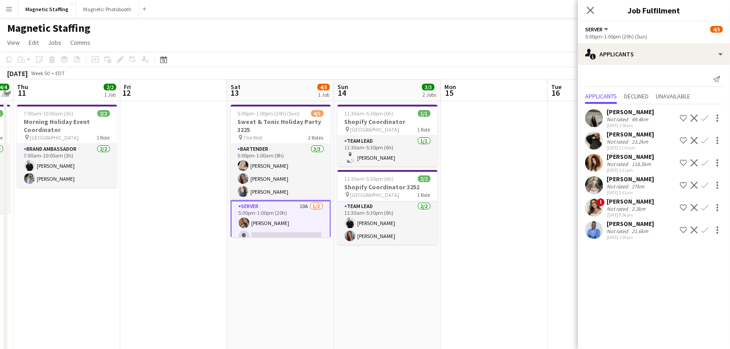
click at [705, 207] on app-icon "Confirm" at bounding box center [704, 207] width 7 height 7
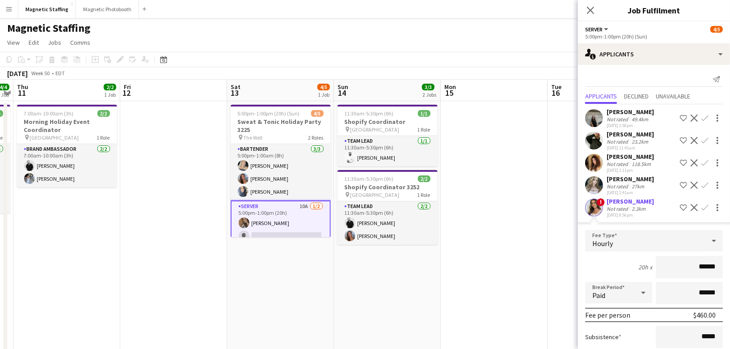
scroll to position [101, 0]
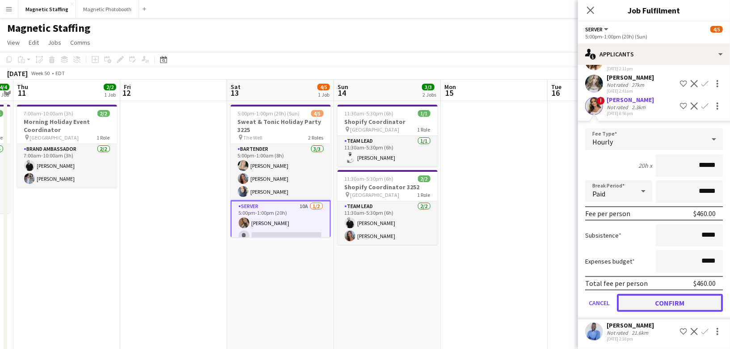
click at [639, 300] on button "Confirm" at bounding box center [670, 303] width 106 height 18
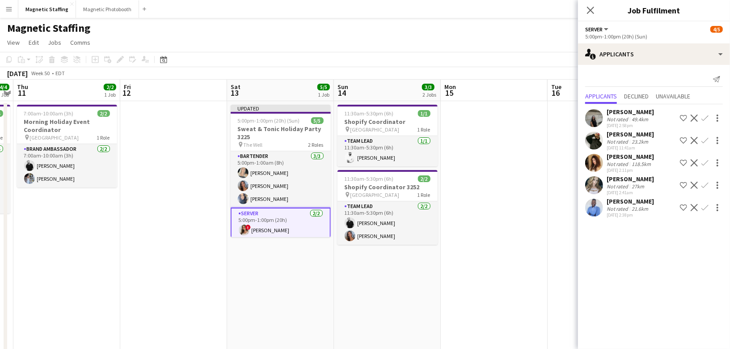
click at [517, 279] on app-date-cell at bounding box center [494, 354] width 107 height 506
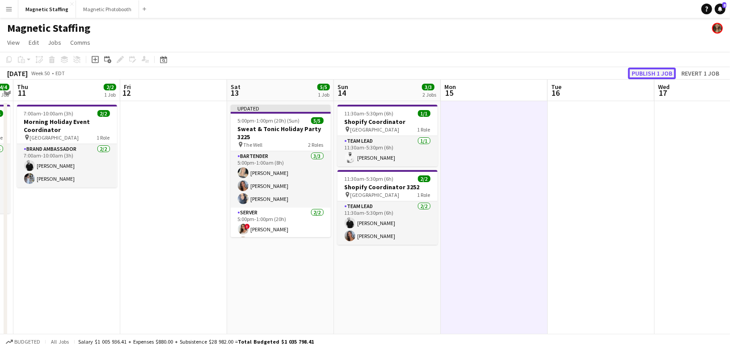
click at [648, 68] on button "Publish 1 job" at bounding box center [652, 73] width 48 height 12
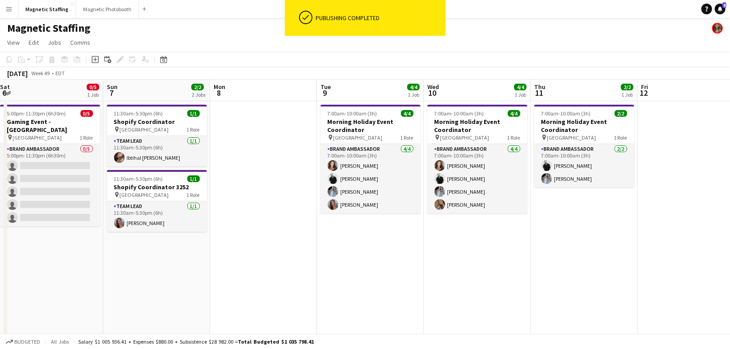
scroll to position [0, 215]
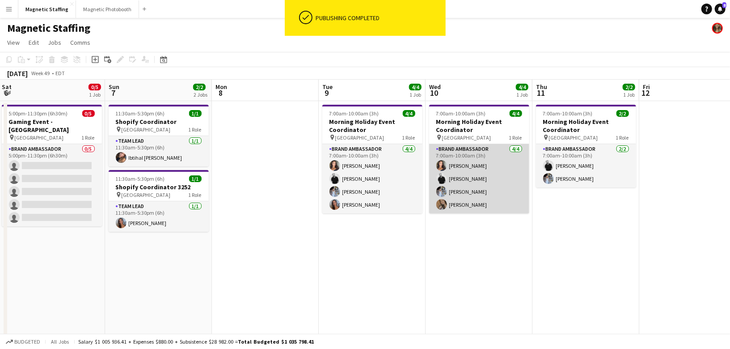
click at [451, 194] on app-card-role "Brand Ambassador [DATE] 7:00am-10:00am (3h) [PERSON_NAME] [PERSON_NAME] [PERSON…" at bounding box center [479, 178] width 100 height 69
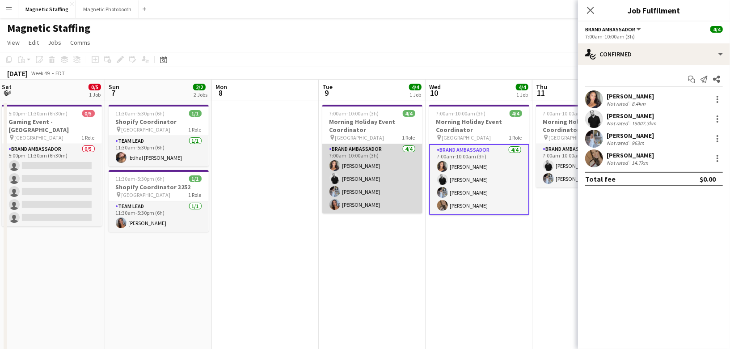
click at [380, 179] on app-card-role "Brand Ambassador [DATE] 7:00am-10:00am (3h) [PERSON_NAME] [PERSON_NAME] [PERSON…" at bounding box center [372, 178] width 100 height 69
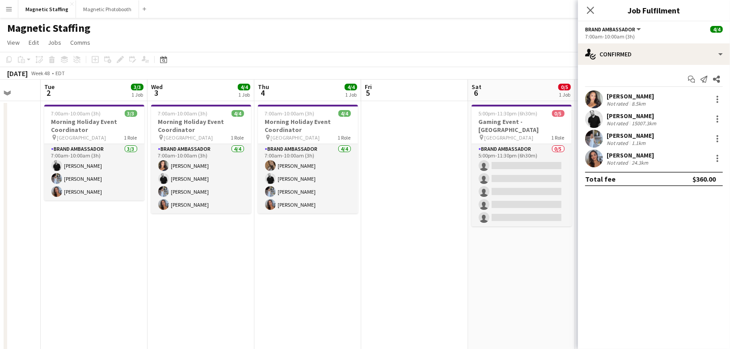
scroll to position [0, 280]
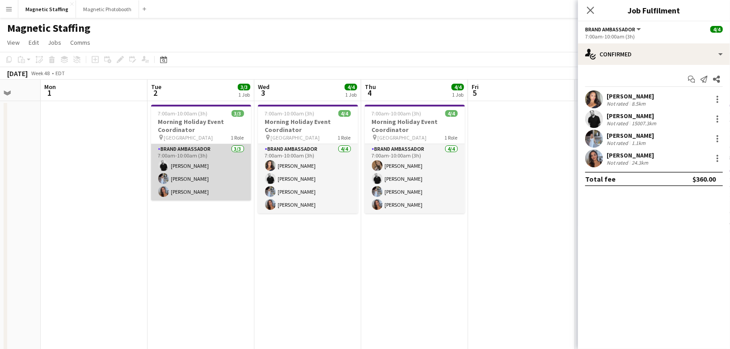
click at [212, 189] on app-card-role "Brand Ambassador [DATE] 7:00am-10:00am (3h) [PERSON_NAME] [PERSON_NAME] [PERSON…" at bounding box center [201, 172] width 100 height 56
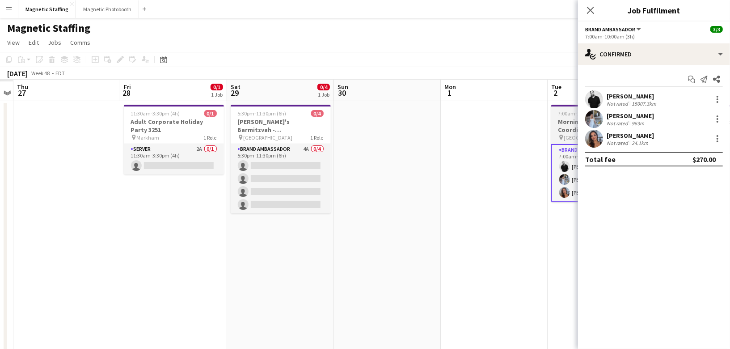
scroll to position [0, 239]
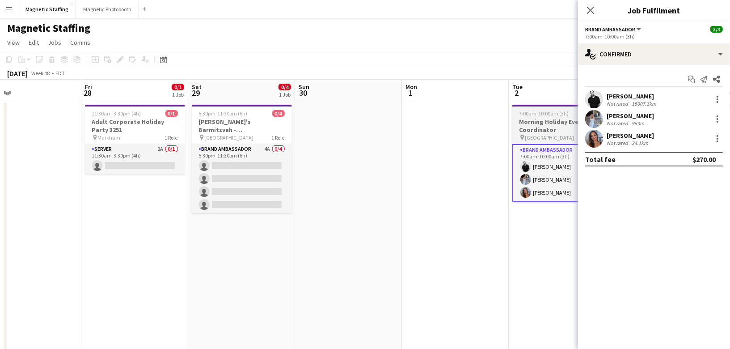
click at [212, 189] on app-card-role "Brand Ambassador 4A 0/4 5:30pm-11:30pm (6h) single-neutral-actions single-neutr…" at bounding box center [242, 178] width 100 height 69
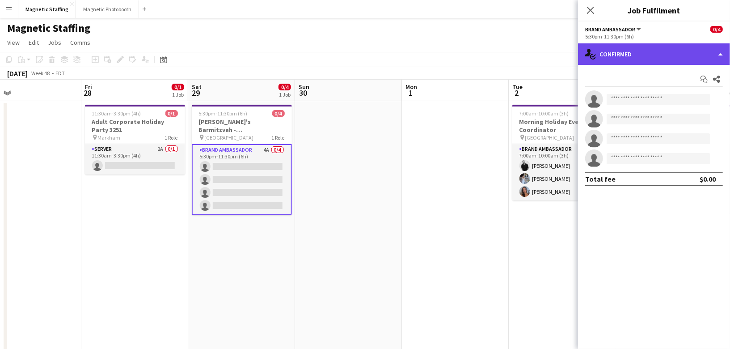
click at [608, 63] on div "single-neutral-actions-check-2 Confirmed" at bounding box center [654, 53] width 152 height 21
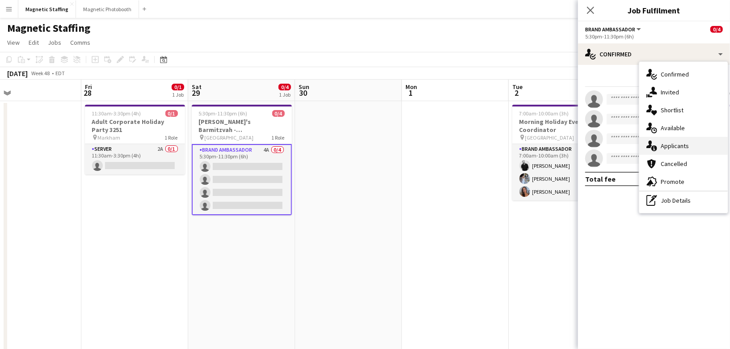
click at [644, 143] on div "single-neutral-actions-information Applicants" at bounding box center [683, 146] width 88 height 18
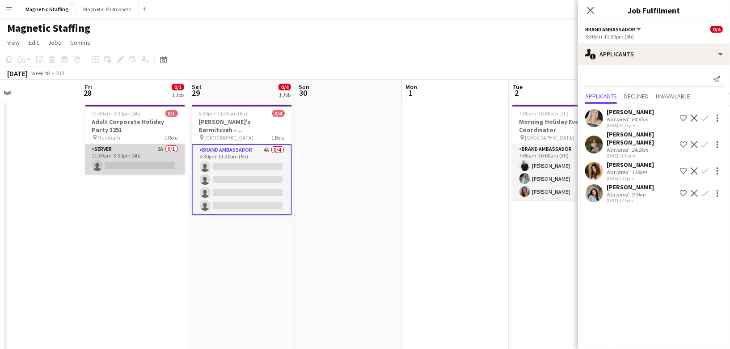
click at [163, 163] on app-card-role "Server 2A 0/1 11:30am-3:30pm (4h) single-neutral-actions" at bounding box center [135, 159] width 100 height 30
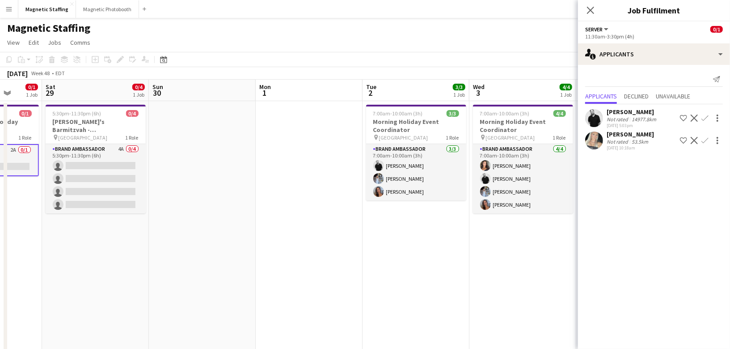
scroll to position [0, 278]
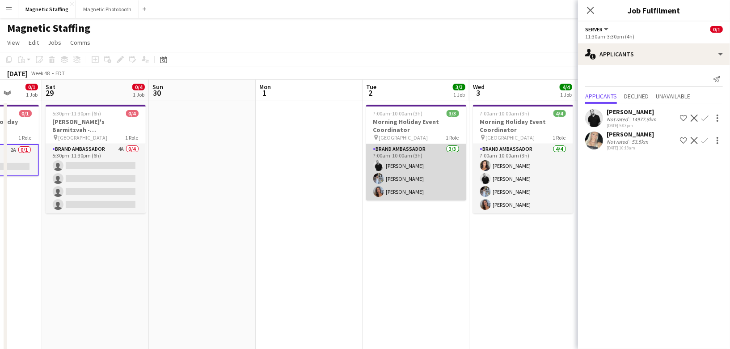
click at [432, 181] on app-card-role "Brand Ambassador [DATE] 7:00am-10:00am (3h) [PERSON_NAME] [PERSON_NAME] [PERSON…" at bounding box center [416, 172] width 100 height 56
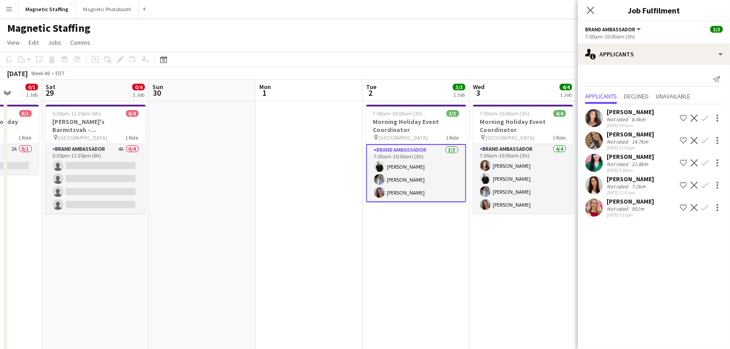
click at [432, 181] on app-card-role "Brand Ambassador [DATE] 7:00am-10:00am (3h) [PERSON_NAME] [PERSON_NAME] [PERSON…" at bounding box center [416, 173] width 100 height 58
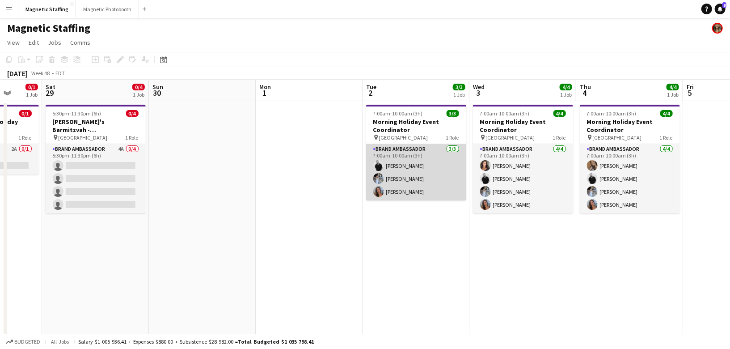
click at [432, 181] on app-card-role "Brand Ambassador [DATE] 7:00am-10:00am (3h) [PERSON_NAME] [PERSON_NAME] [PERSON…" at bounding box center [416, 172] width 100 height 56
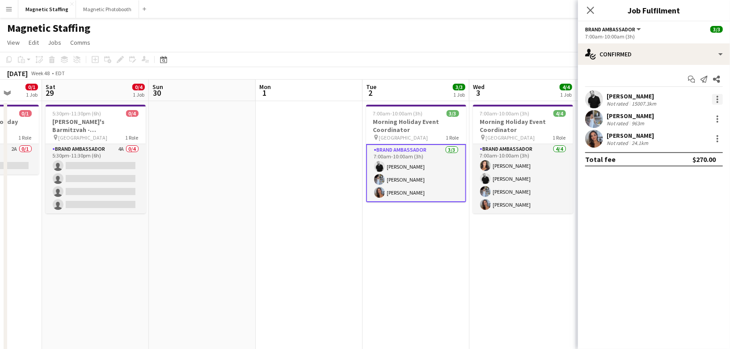
click at [718, 98] on div at bounding box center [717, 99] width 11 height 11
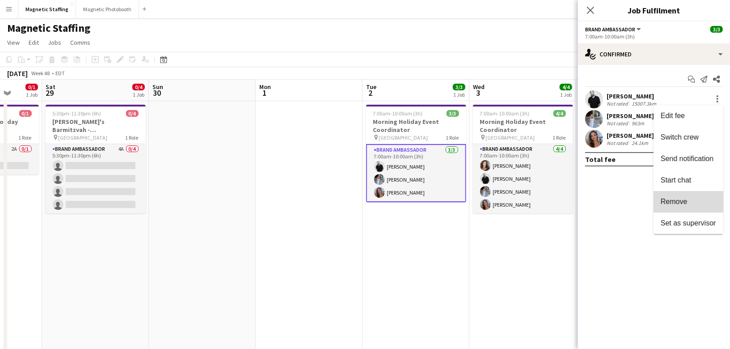
click at [679, 199] on span "Remove" at bounding box center [673, 201] width 27 height 8
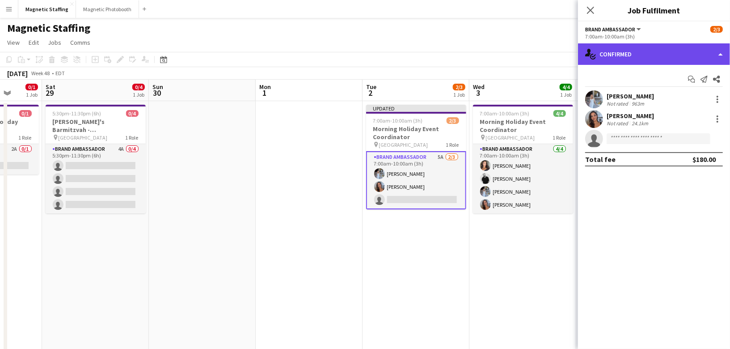
click at [656, 45] on div "single-neutral-actions-check-2 Confirmed" at bounding box center [654, 53] width 152 height 21
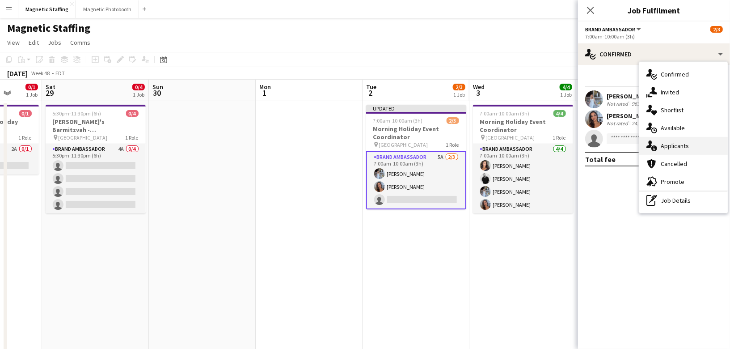
click at [647, 144] on icon "single-neutral-actions-information" at bounding box center [651, 145] width 11 height 11
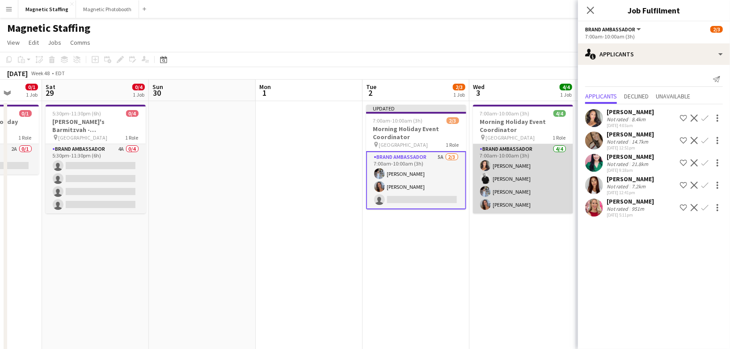
click at [501, 184] on app-card-role "Brand Ambassador [DATE] 7:00am-10:00am (3h) [PERSON_NAME] [PERSON_NAME] [PERSON…" at bounding box center [523, 178] width 100 height 69
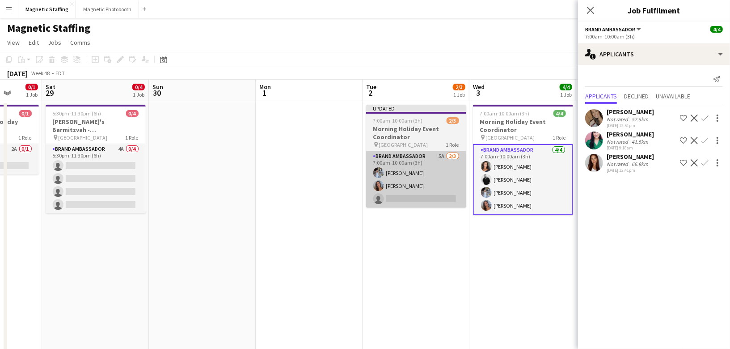
click at [407, 196] on app-card-role "Brand Ambassador 5A [DATE] 7:00am-10:00am (3h) [PERSON_NAME] [PERSON_NAME] sing…" at bounding box center [416, 179] width 100 height 56
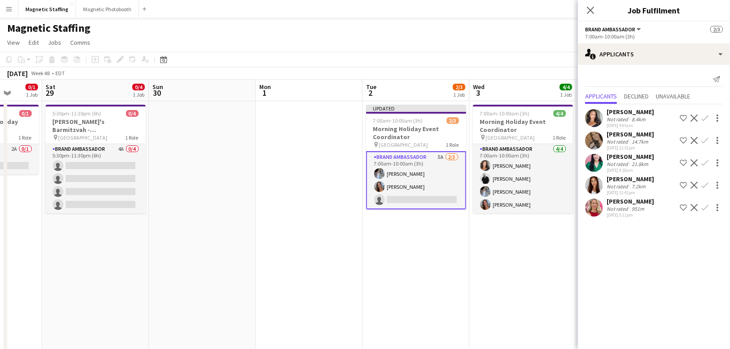
click at [704, 138] on app-icon "Confirm" at bounding box center [704, 140] width 7 height 7
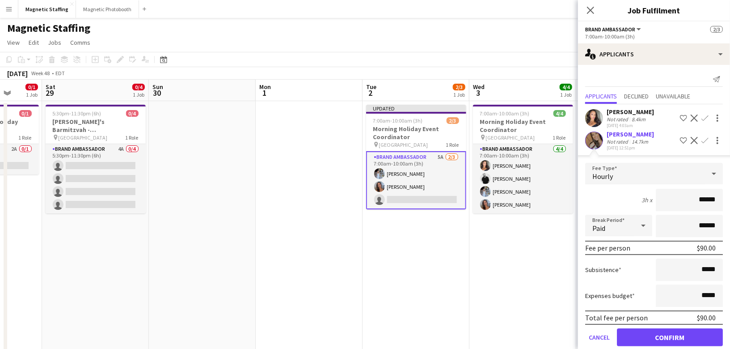
click at [643, 325] on form "Fee Type Hourly 3h x ****** Break Period Paid ****** Fee per person $90.00 Subs…" at bounding box center [654, 258] width 152 height 191
click at [667, 339] on button "Confirm" at bounding box center [670, 337] width 106 height 18
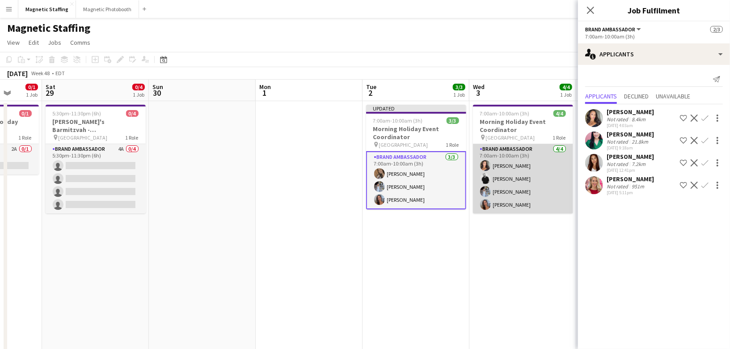
click at [513, 175] on app-card-role "Brand Ambassador [DATE] 7:00am-10:00am (3h) [PERSON_NAME] [PERSON_NAME] [PERSON…" at bounding box center [523, 178] width 100 height 69
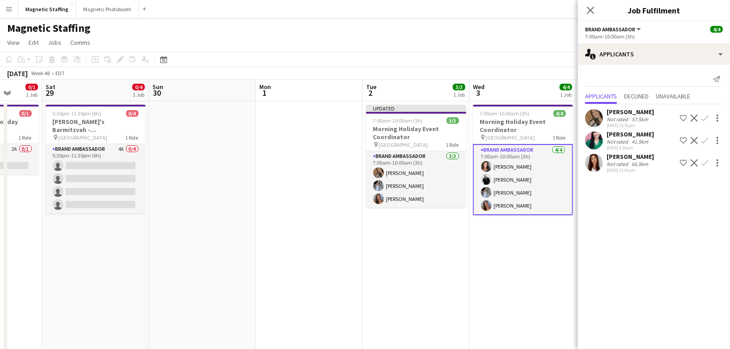
click at [494, 189] on app-card-role "Brand Ambassador [DATE] 7:00am-10:00am (3h) [PERSON_NAME] [PERSON_NAME] [PERSON…" at bounding box center [523, 179] width 100 height 71
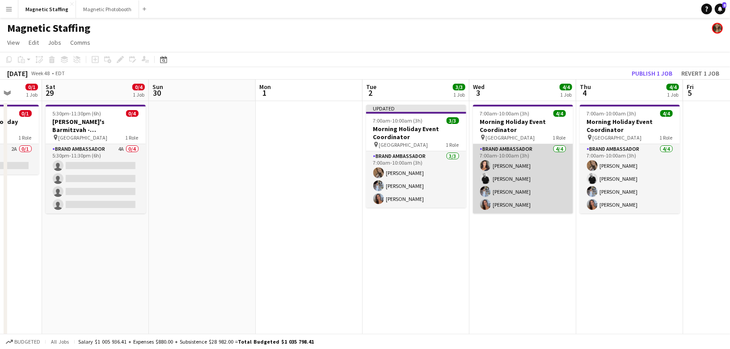
click at [494, 189] on app-card-role "Brand Ambassador [DATE] 7:00am-10:00am (3h) [PERSON_NAME] [PERSON_NAME] [PERSON…" at bounding box center [523, 178] width 100 height 69
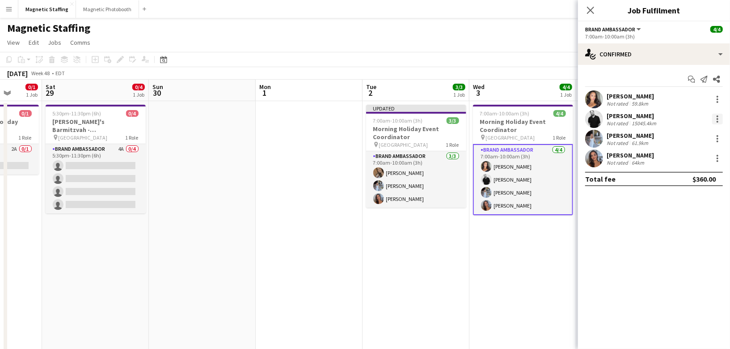
click at [720, 118] on div at bounding box center [717, 118] width 11 height 11
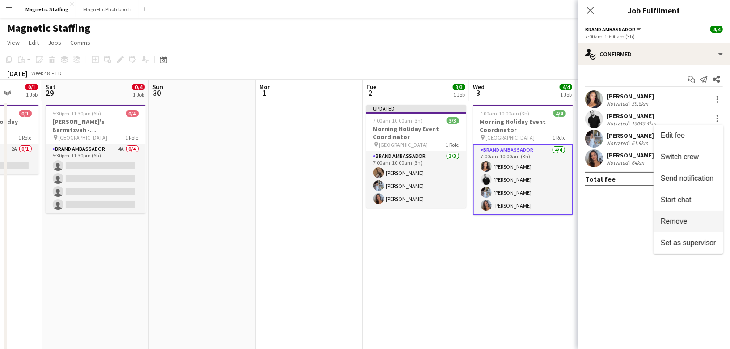
click at [693, 219] on span "Remove" at bounding box center [687, 221] width 55 height 8
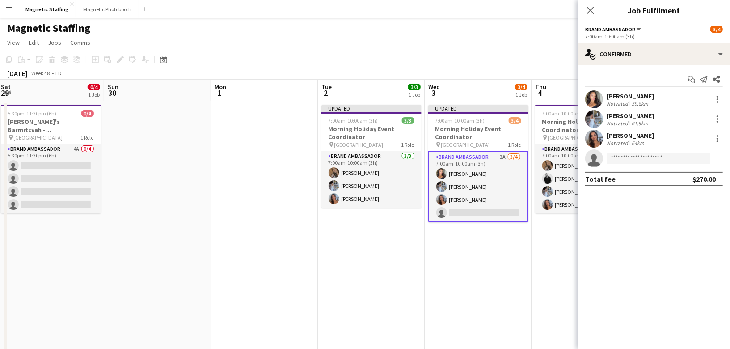
scroll to position [0, 373]
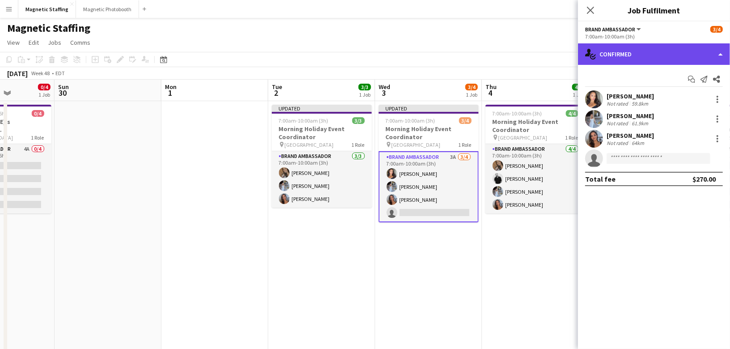
click at [701, 60] on div "single-neutral-actions-check-2 Confirmed" at bounding box center [654, 53] width 152 height 21
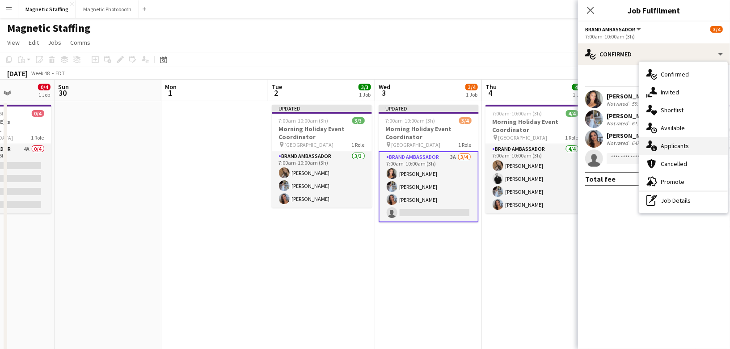
click at [676, 148] on span "Applicants" at bounding box center [674, 146] width 28 height 8
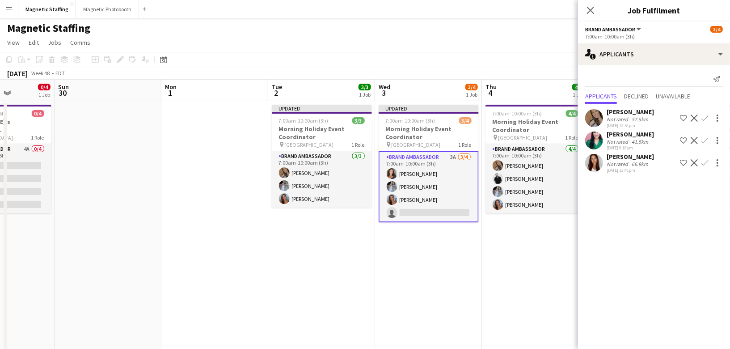
click at [706, 117] on app-icon "Confirm" at bounding box center [704, 117] width 7 height 7
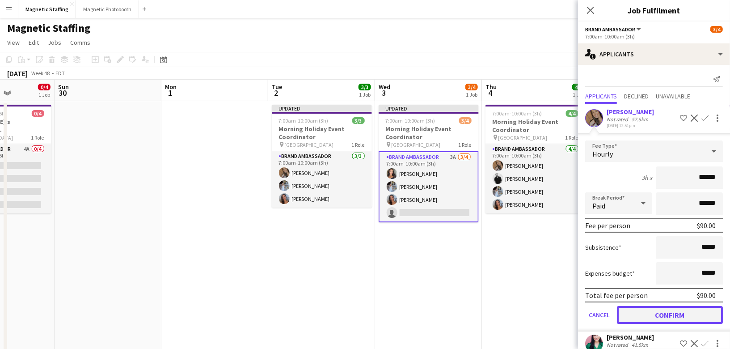
click at [676, 307] on button "Confirm" at bounding box center [670, 315] width 106 height 18
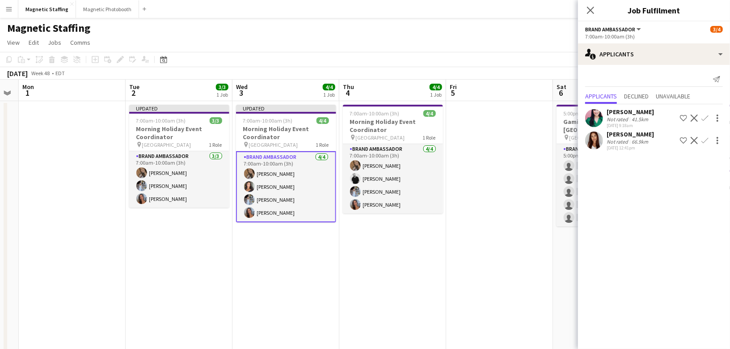
scroll to position [0, 314]
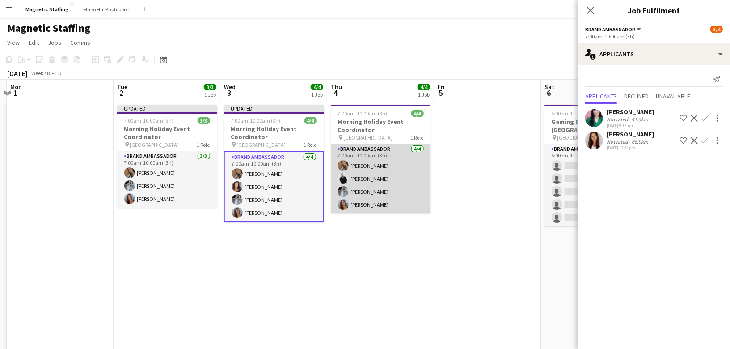
click at [412, 199] on app-card-role "Brand Ambassador [DATE] 7:00am-10:00am (3h) [PERSON_NAME] [PERSON_NAME] [PERSON…" at bounding box center [381, 178] width 100 height 69
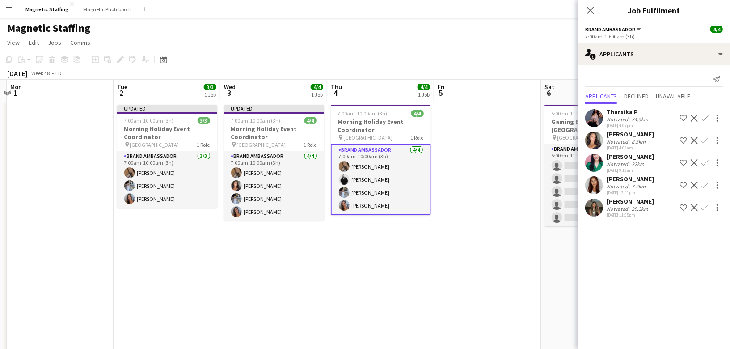
click at [358, 177] on app-card-role "Brand Ambassador [DATE] 7:00am-10:00am (3h) [PERSON_NAME] [PERSON_NAME] [PERSON…" at bounding box center [381, 179] width 100 height 71
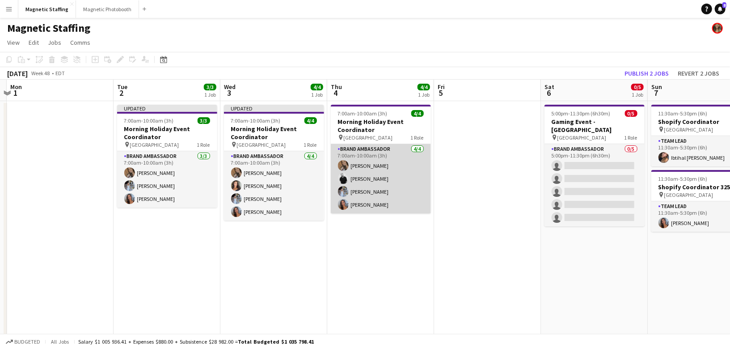
click at [358, 177] on app-card-role "Brand Ambassador [DATE] 7:00am-10:00am (3h) [PERSON_NAME] [PERSON_NAME] [PERSON…" at bounding box center [381, 178] width 100 height 69
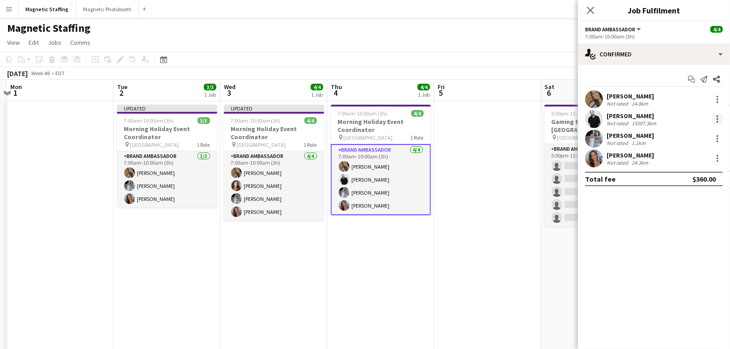
click at [721, 116] on div at bounding box center [717, 118] width 11 height 11
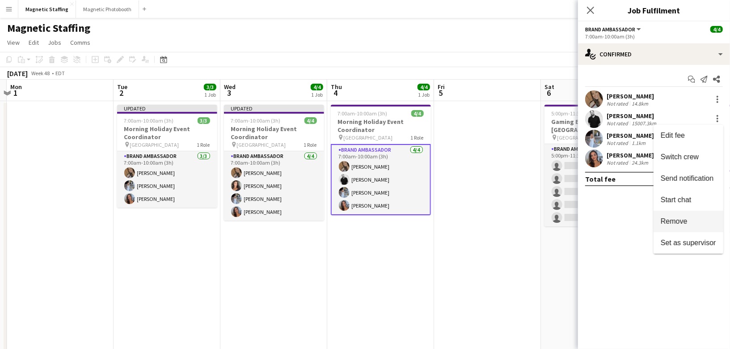
click at [674, 222] on span "Remove" at bounding box center [673, 221] width 27 height 8
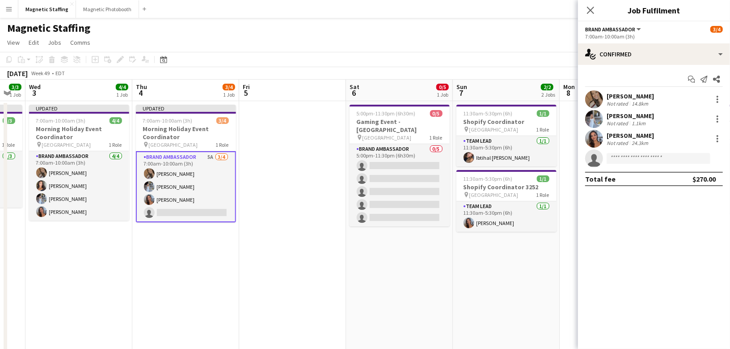
drag, startPoint x: 487, startPoint y: 237, endPoint x: 232, endPoint y: 237, distance: 254.7
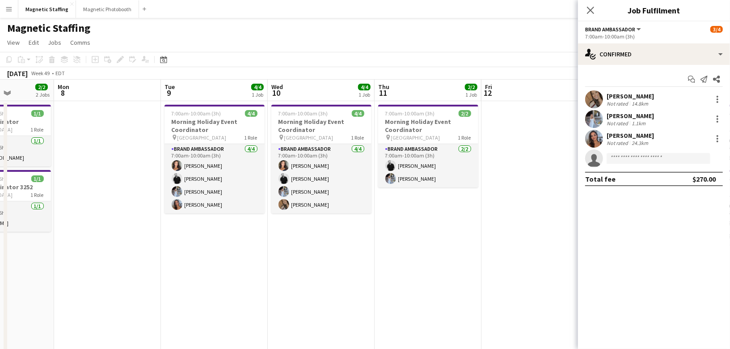
scroll to position [0, 248]
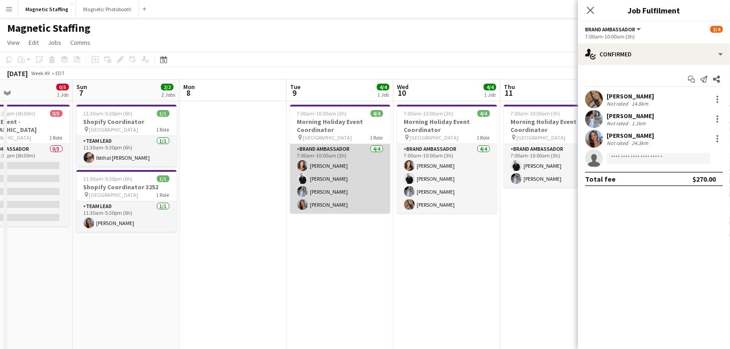
click at [359, 190] on app-card-role "Brand Ambassador [DATE] 7:00am-10:00am (3h) [PERSON_NAME] [PERSON_NAME] [PERSON…" at bounding box center [340, 178] width 100 height 69
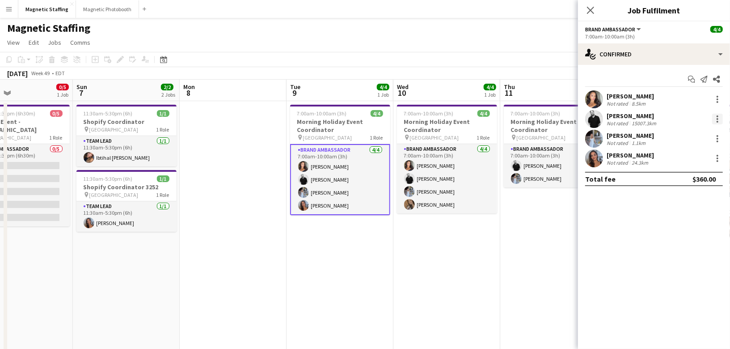
click at [715, 116] on div at bounding box center [717, 118] width 11 height 11
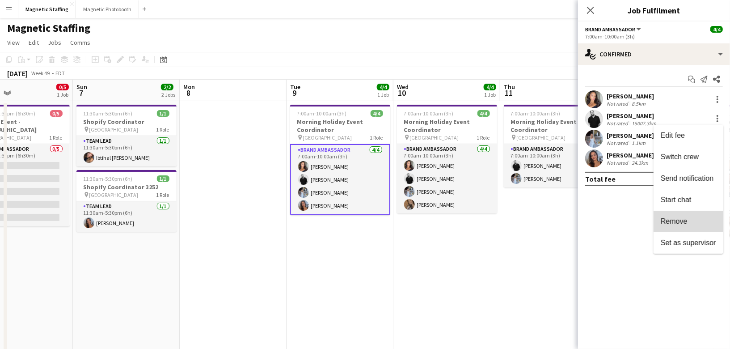
click at [677, 218] on span "Remove" at bounding box center [673, 221] width 27 height 8
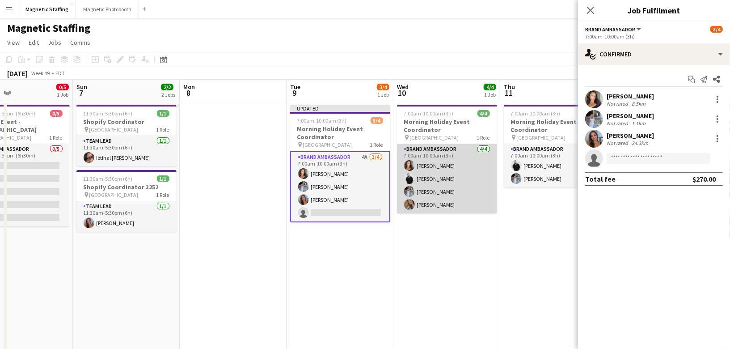
click at [420, 194] on app-card-role "Brand Ambassador [DATE] 7:00am-10:00am (3h) [PERSON_NAME] [PERSON_NAME] [PERSON…" at bounding box center [447, 178] width 100 height 69
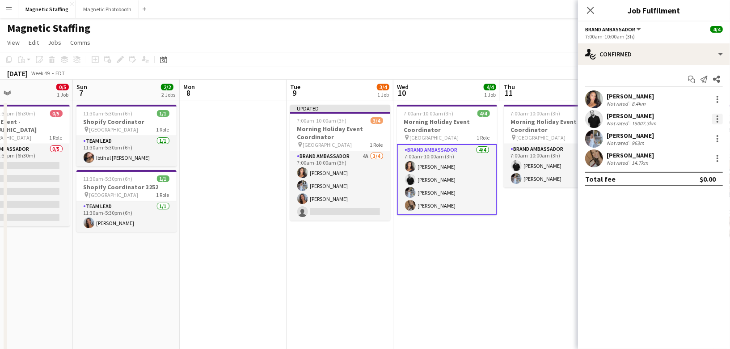
click at [714, 117] on div at bounding box center [717, 118] width 11 height 11
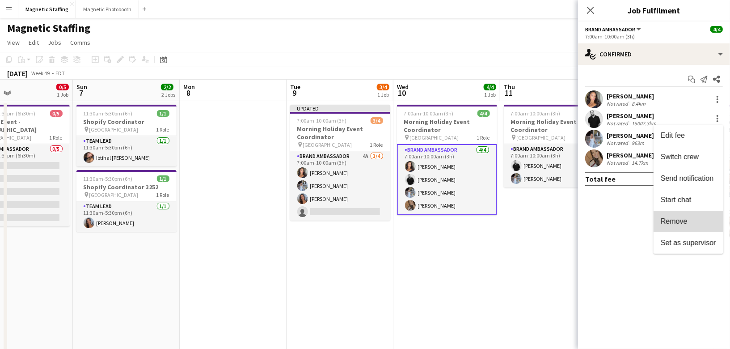
click at [681, 216] on button "Remove" at bounding box center [688, 220] width 70 height 21
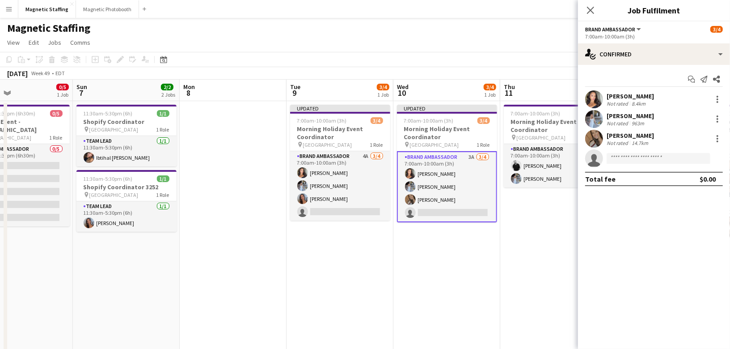
click at [543, 59] on app-toolbar "Copy Paste Paste Command V Paste with crew Command Shift V Paste linked Job [GE…" at bounding box center [365, 59] width 730 height 15
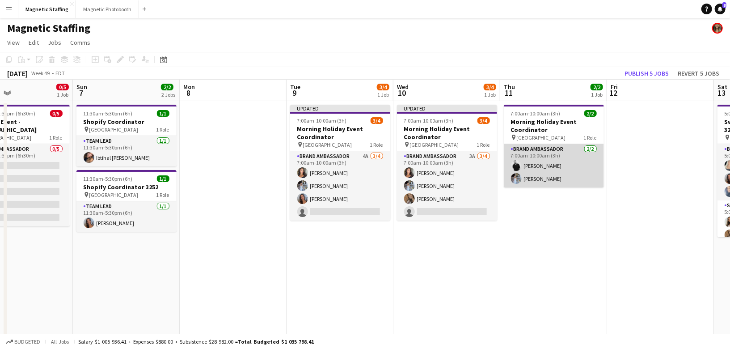
click at [547, 164] on app-card-role "Brand Ambassador [DATE] 7:00am-10:00am (3h) [PERSON_NAME] [PERSON_NAME]" at bounding box center [554, 165] width 100 height 43
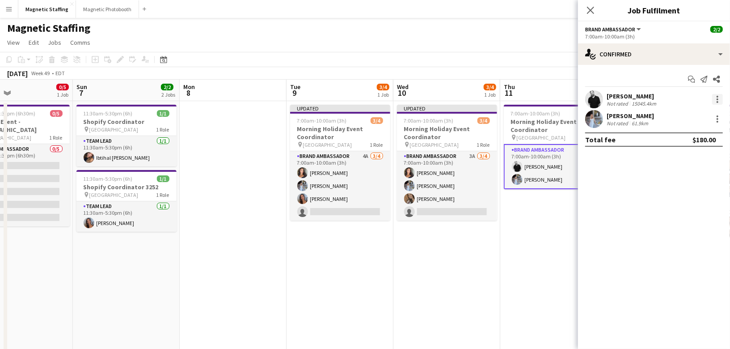
click at [714, 100] on div at bounding box center [717, 99] width 11 height 11
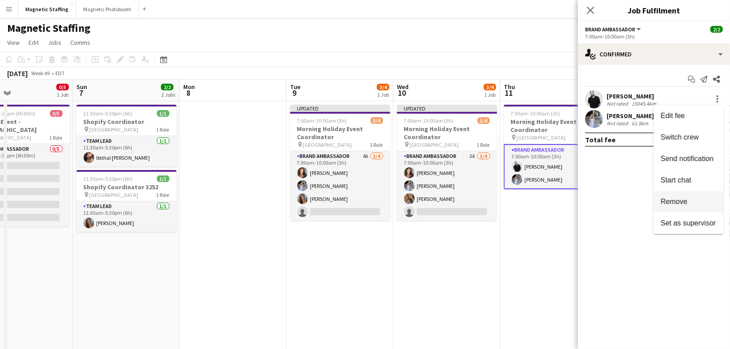
click at [671, 205] on span "Remove" at bounding box center [673, 201] width 27 height 8
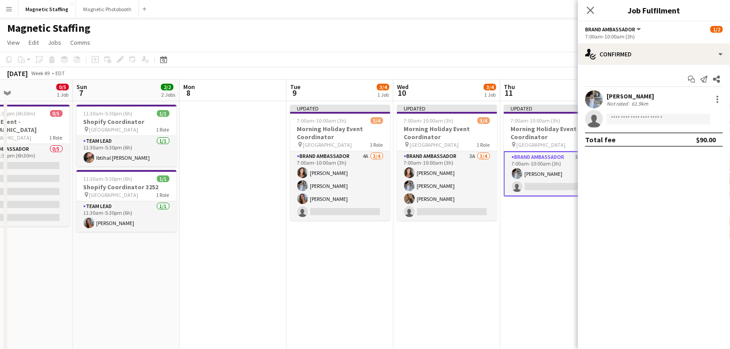
click at [534, 216] on app-date-cell "Updated 7:00am-10:00am (3h) 1/2 Morning Holiday Event Coordinator pin Toronto 1…" at bounding box center [553, 354] width 107 height 506
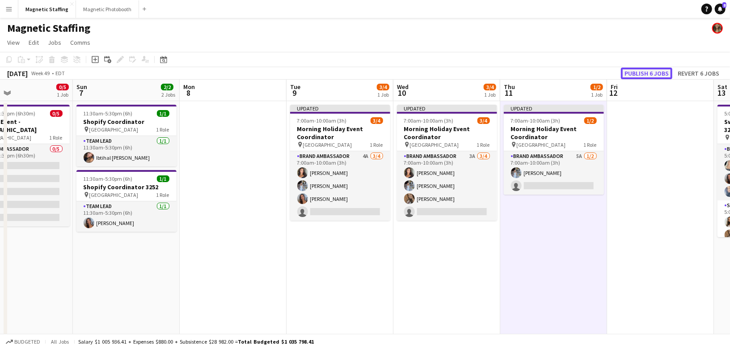
click at [660, 72] on button "Publish 6 jobs" at bounding box center [646, 73] width 51 height 12
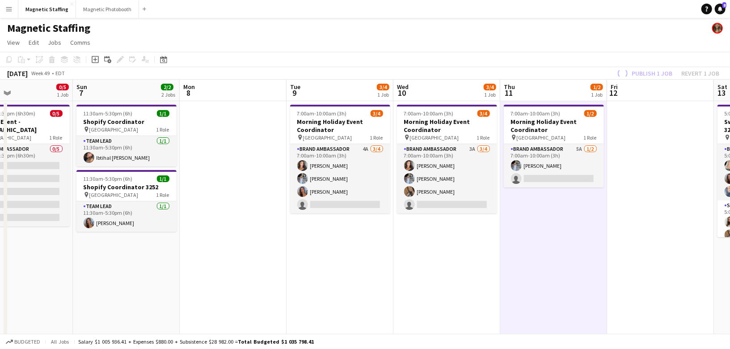
click at [557, 172] on app-card-role "Brand Ambassador 5A [DATE] 7:00am-10:00am (3h) [PERSON_NAME] single-neutral-act…" at bounding box center [554, 165] width 100 height 43
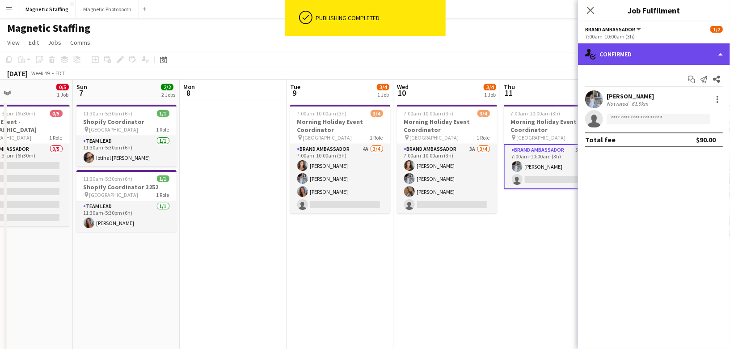
click at [633, 55] on div "single-neutral-actions-check-2 Confirmed" at bounding box center [654, 53] width 152 height 21
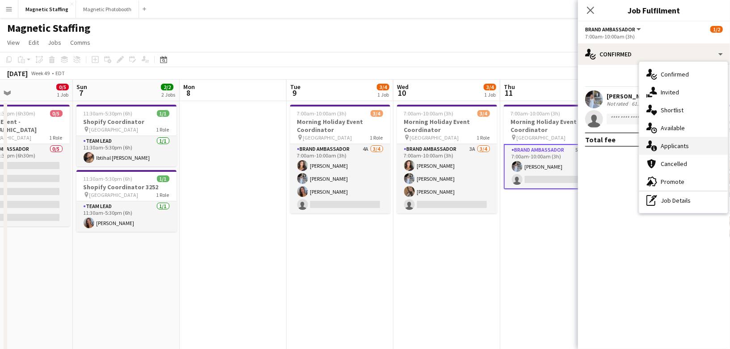
click at [650, 144] on icon at bounding box center [649, 144] width 6 height 8
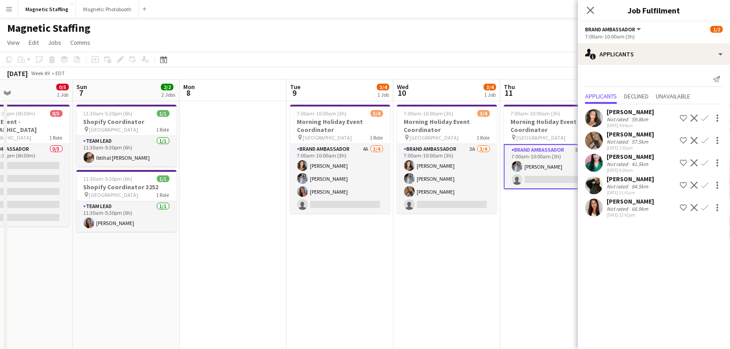
click at [703, 139] on app-icon "Confirm" at bounding box center [704, 140] width 7 height 7
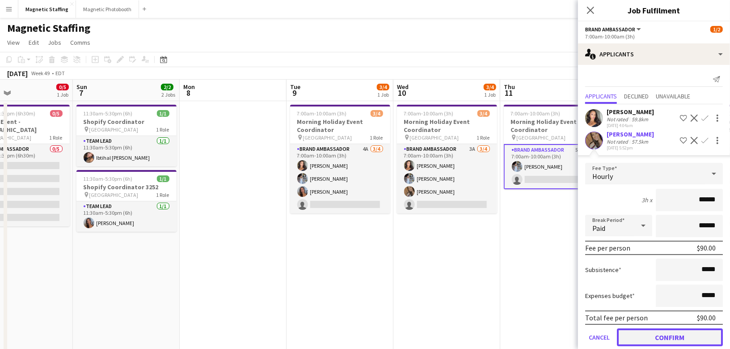
click at [640, 328] on button "Confirm" at bounding box center [670, 337] width 106 height 18
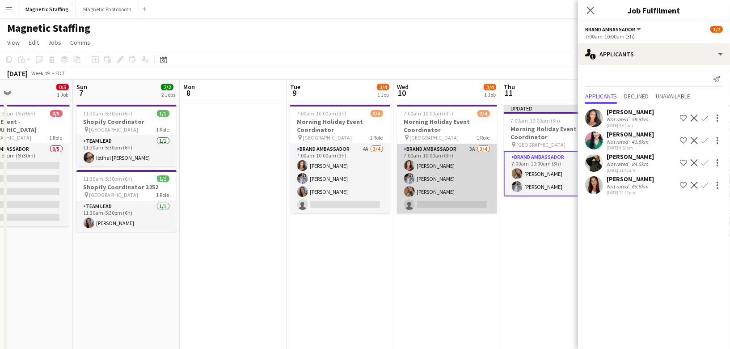
click at [463, 191] on app-card-role "Brand Ambassador 3A [DATE] 7:00am-10:00am (3h) [PERSON_NAME] [PERSON_NAME] [PER…" at bounding box center [447, 178] width 100 height 69
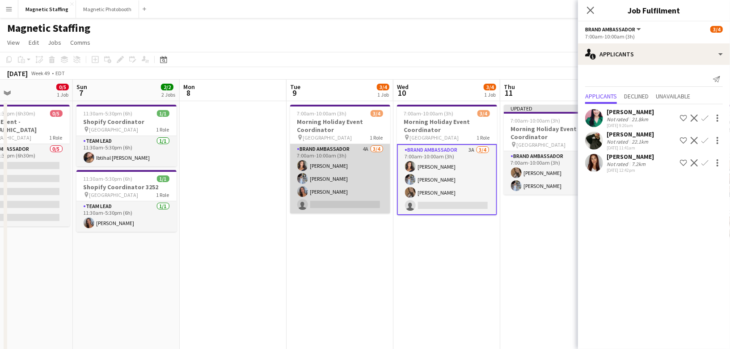
click at [357, 194] on app-card-role "Brand Ambassador 4A [DATE] 7:00am-10:00am (3h) [PERSON_NAME] [PERSON_NAME] [PER…" at bounding box center [340, 178] width 100 height 69
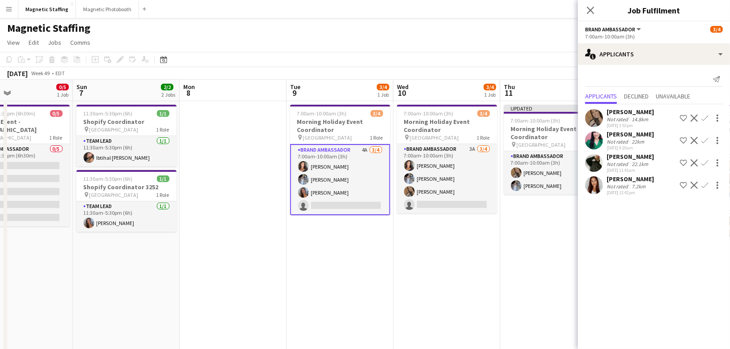
click at [707, 117] on app-icon "Confirm" at bounding box center [704, 117] width 7 height 7
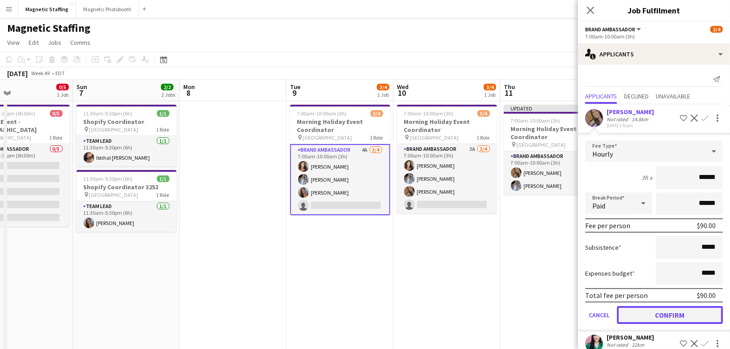
click at [642, 310] on button "Confirm" at bounding box center [670, 315] width 106 height 18
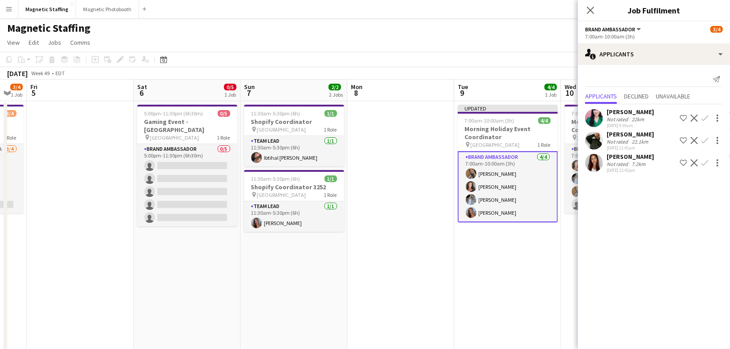
scroll to position [0, 211]
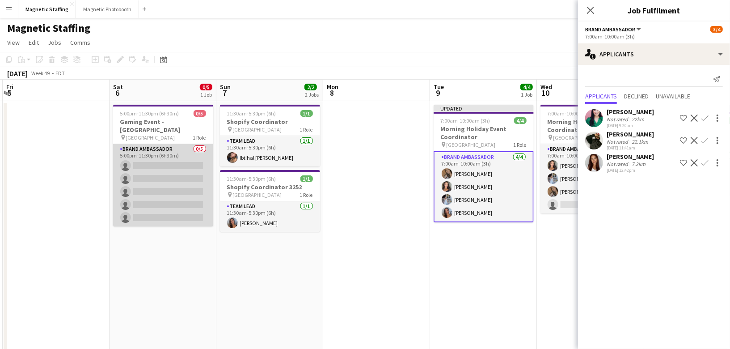
click at [171, 206] on app-card-role "Brand Ambassador 0/5 5:00pm-11:30pm (6h30m) single-neutral-actions single-neutr…" at bounding box center [163, 185] width 100 height 82
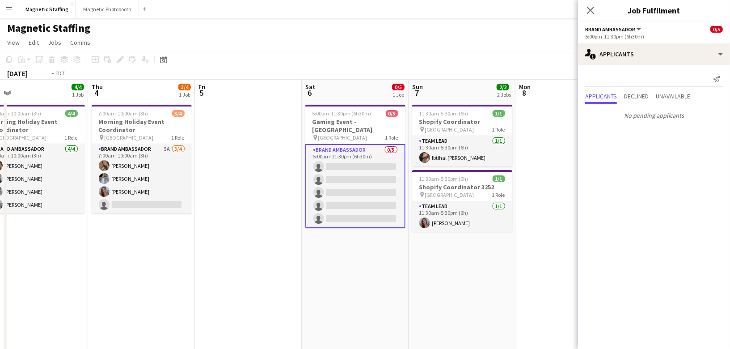
scroll to position [0, 223]
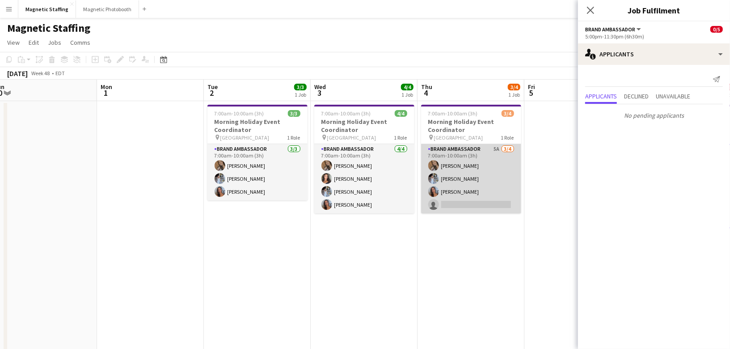
click at [461, 191] on app-card-role "Brand Ambassador 5A [DATE] 7:00am-10:00am (3h) [PERSON_NAME] [PERSON_NAME] [PER…" at bounding box center [471, 178] width 100 height 69
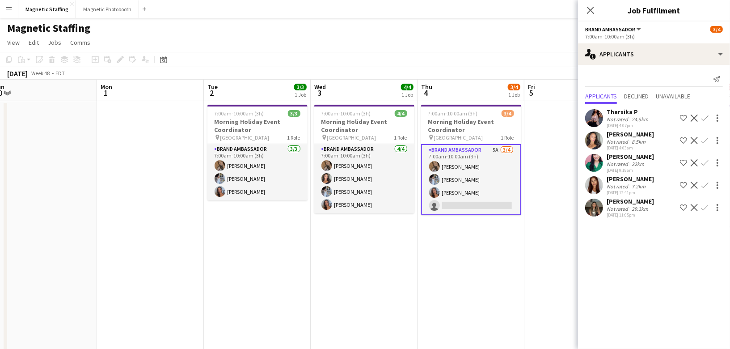
click at [503, 58] on app-toolbar "Copy Paste Paste Command V Paste with crew Command Shift V Paste linked Job [GE…" at bounding box center [365, 59] width 730 height 15
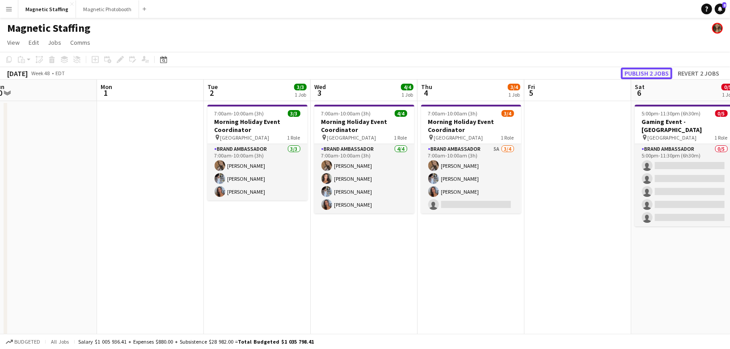
click at [665, 72] on button "Publish 2 jobs" at bounding box center [646, 73] width 51 height 12
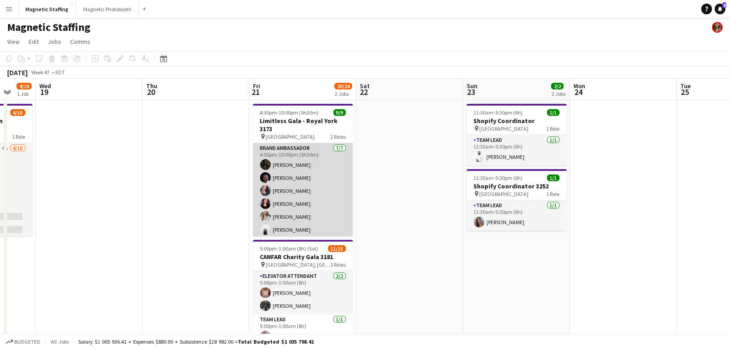
scroll to position [58, 0]
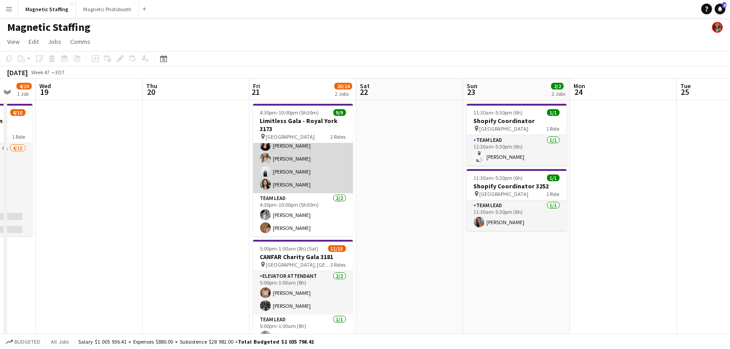
click at [286, 165] on app-card-role "Brand Ambassador [DATE] 4:30pm-10:00pm (5h30m) [PERSON_NAME] [PERSON_NAME] [PER…" at bounding box center [303, 139] width 100 height 108
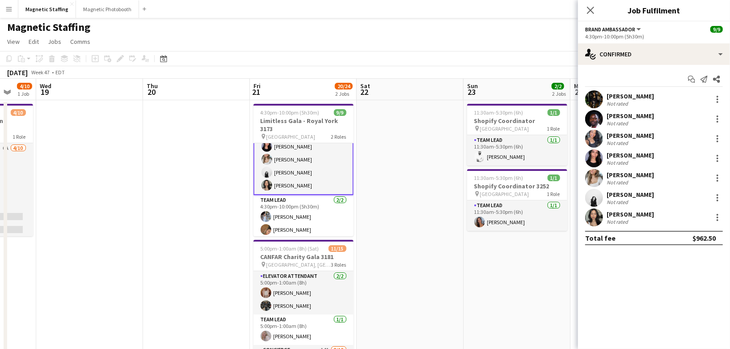
scroll to position [59, 0]
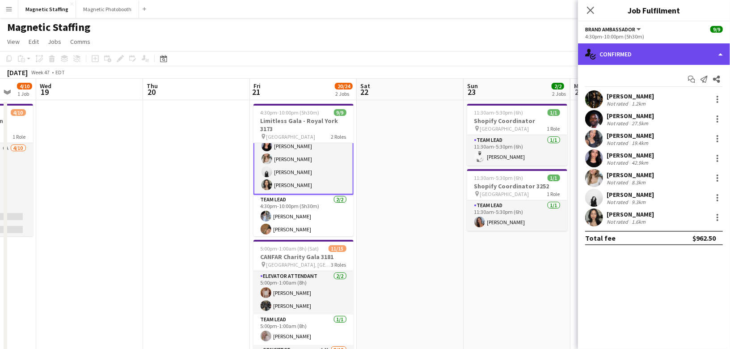
click at [674, 51] on div "single-neutral-actions-check-2 Confirmed" at bounding box center [654, 53] width 152 height 21
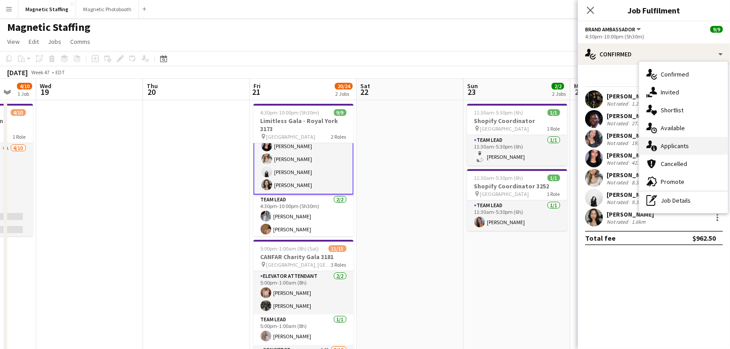
click at [660, 146] on span "Applicants" at bounding box center [674, 146] width 28 height 8
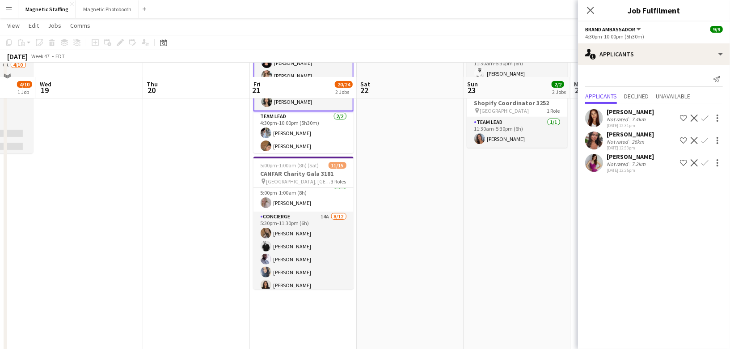
scroll to position [97, 0]
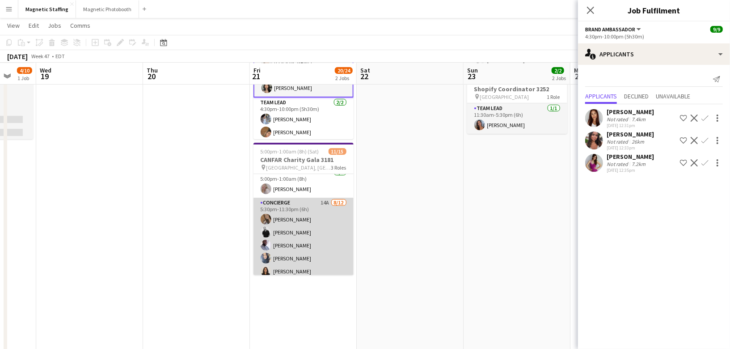
click at [297, 238] on app-card-role "Concierge 14A [DATE] 5:30pm-11:30pm (6h) [PERSON_NAME] [PERSON_NAME] [PERSON_NA…" at bounding box center [303, 283] width 100 height 173
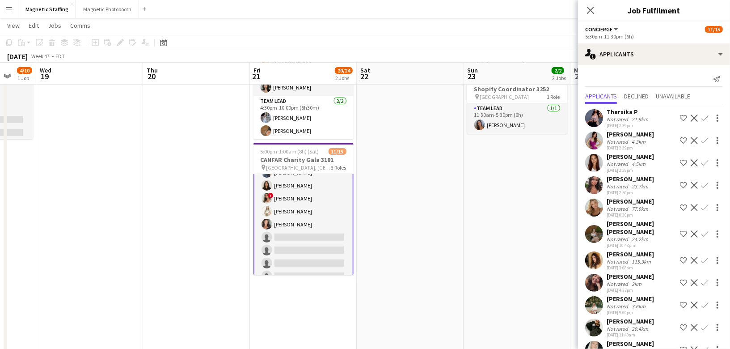
scroll to position [56, 0]
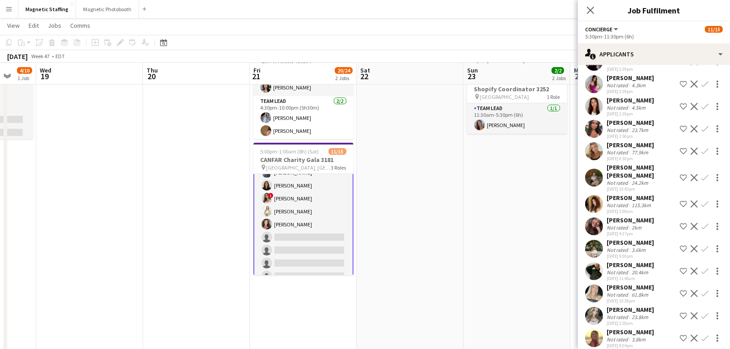
click at [704, 334] on app-icon "Confirm" at bounding box center [704, 337] width 7 height 7
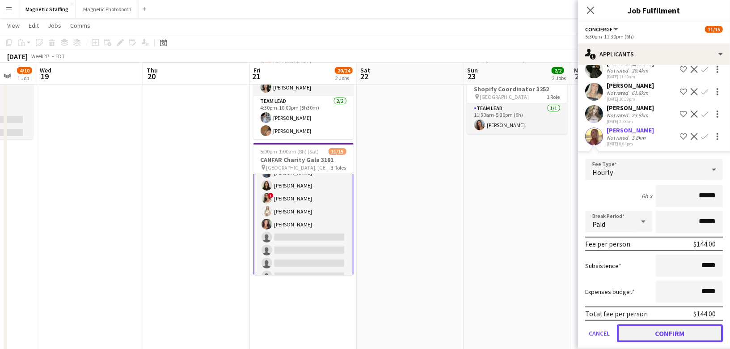
click at [695, 326] on button "Confirm" at bounding box center [670, 333] width 106 height 18
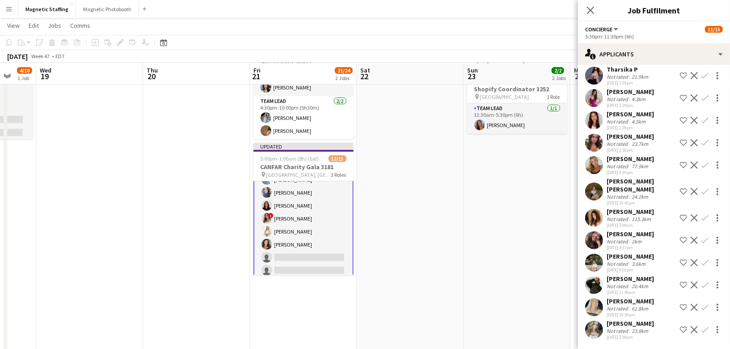
scroll to position [34, 0]
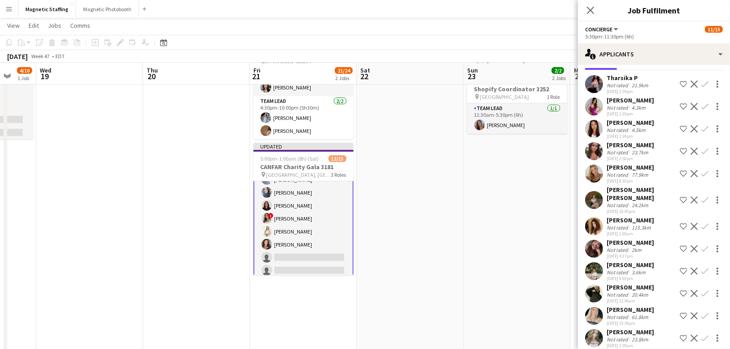
click at [703, 312] on app-icon "Confirm" at bounding box center [704, 315] width 7 height 7
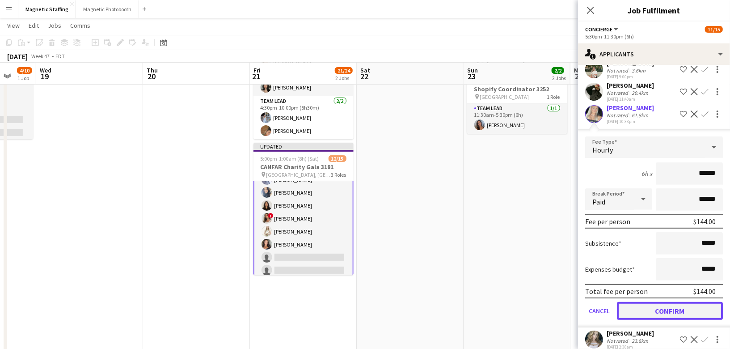
click at [657, 302] on button "Confirm" at bounding box center [670, 311] width 106 height 18
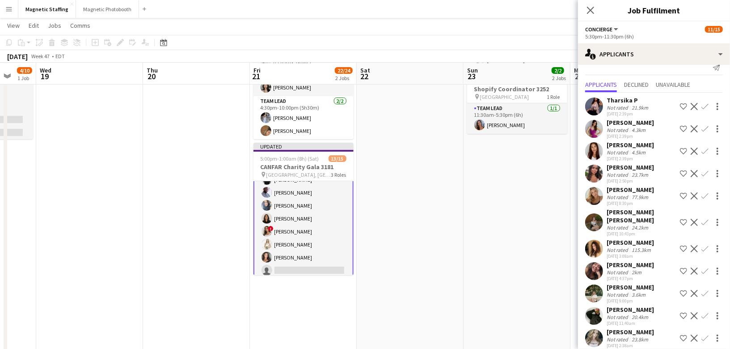
scroll to position [0, 0]
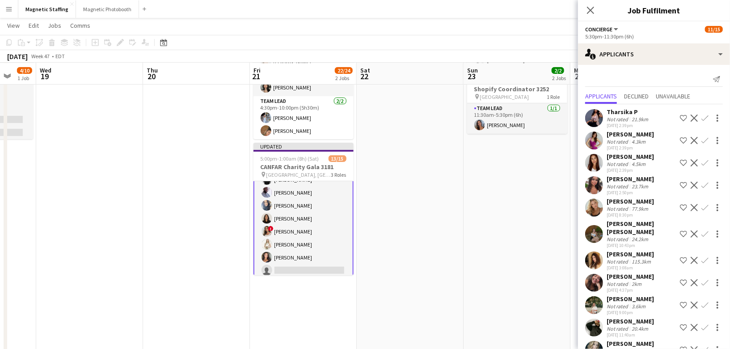
click at [706, 206] on app-icon "Confirm" at bounding box center [704, 207] width 7 height 7
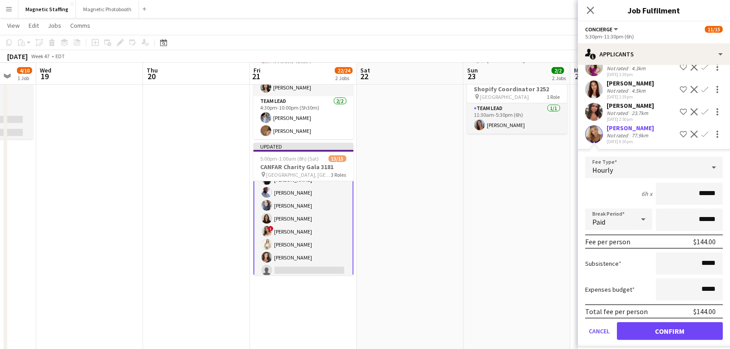
scroll to position [83, 0]
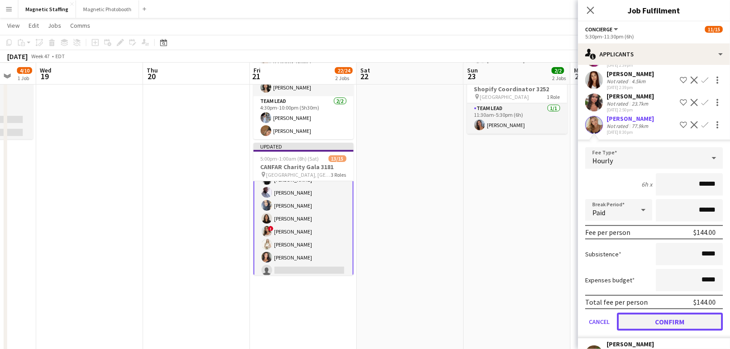
click at [652, 318] on button "Confirm" at bounding box center [670, 321] width 106 height 18
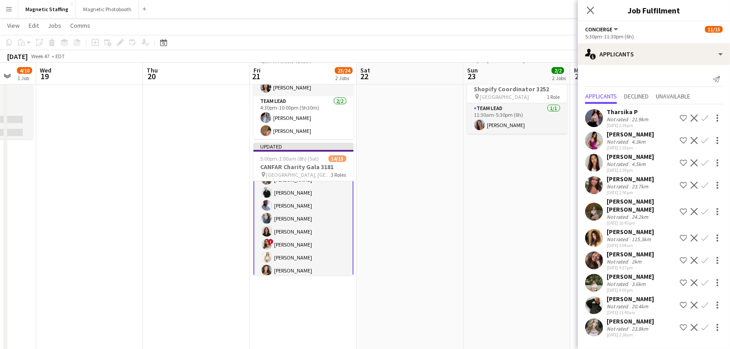
scroll to position [0, 0]
click at [704, 163] on app-icon "Confirm" at bounding box center [704, 162] width 7 height 7
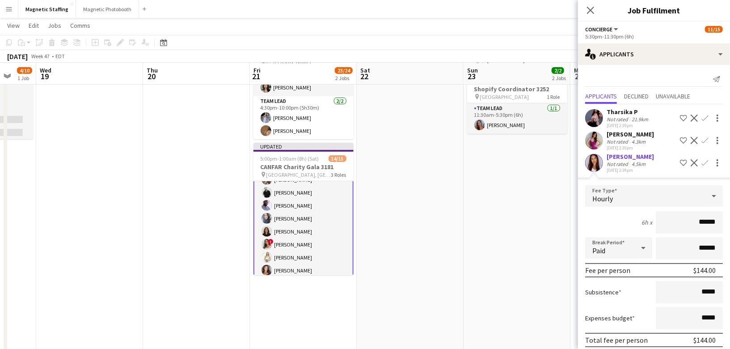
scroll to position [0, 0]
click at [706, 141] on app-icon "Confirm" at bounding box center [704, 139] width 7 height 7
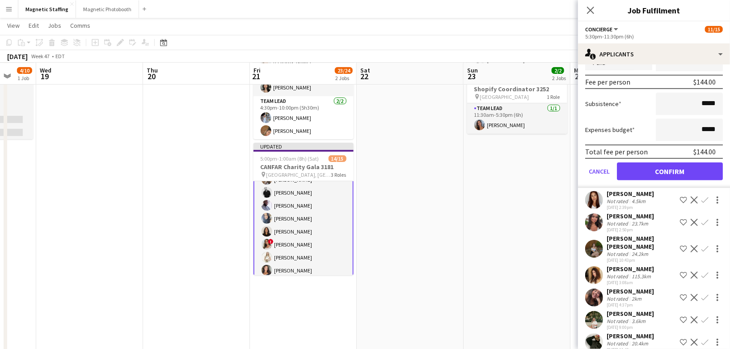
scroll to position [0, 284]
click at [278, 235] on app-card-role "Concierge 11A [DATE] 5:30pm-11:30pm (6h) [PERSON_NAME] [PERSON_NAME] [PERSON_NA…" at bounding box center [304, 205] width 100 height 175
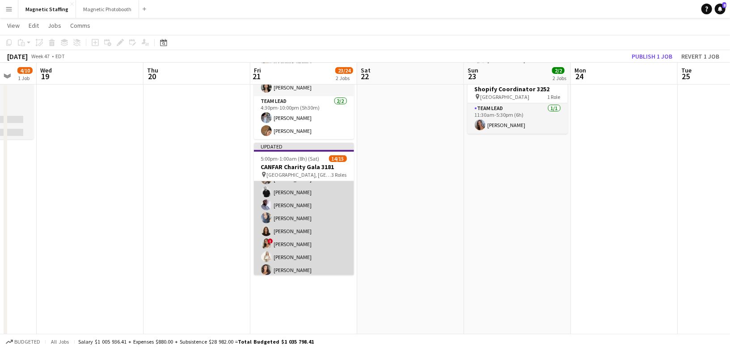
click at [278, 235] on app-card-role "Concierge 11A [DATE] 5:30pm-11:30pm (6h) [PERSON_NAME] [PERSON_NAME] [PERSON_NA…" at bounding box center [304, 204] width 100 height 173
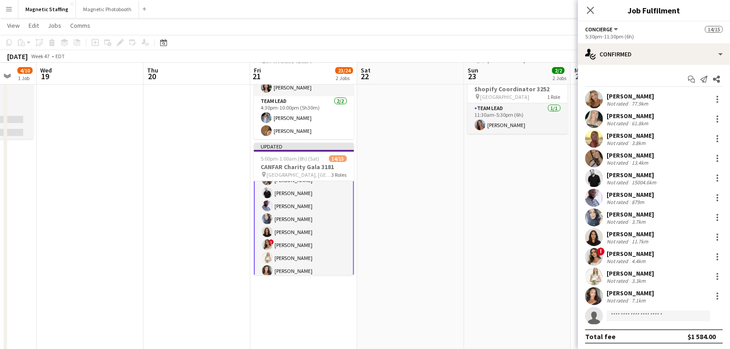
scroll to position [137, 0]
click at [720, 177] on div at bounding box center [717, 177] width 11 height 11
click at [674, 275] on button "Remove" at bounding box center [688, 279] width 70 height 21
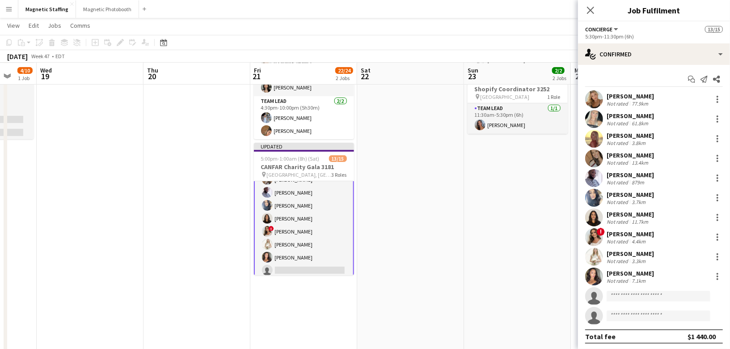
click at [395, 255] on app-date-cell at bounding box center [410, 256] width 107 height 506
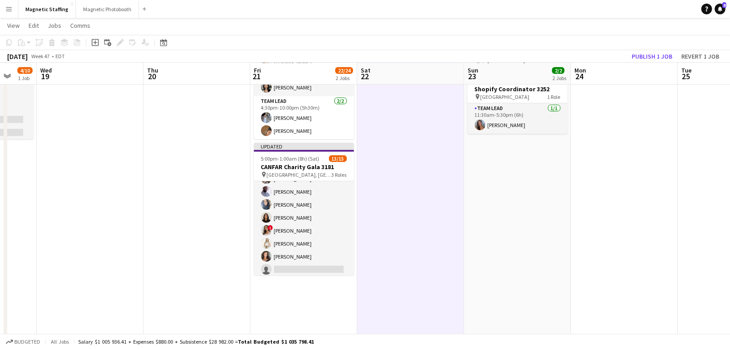
scroll to position [136, 0]
click at [643, 55] on button "Publish 1 job" at bounding box center [652, 56] width 48 height 12
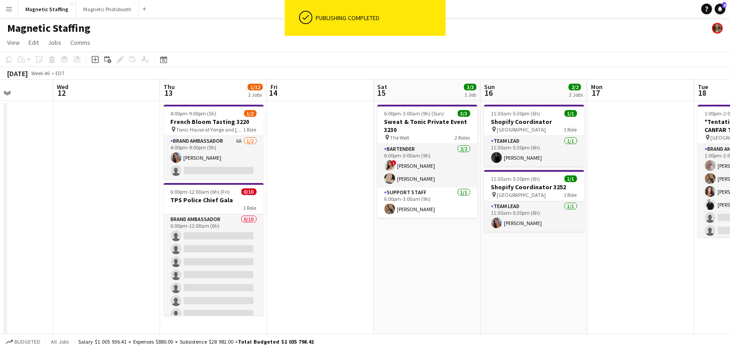
scroll to position [0, 186]
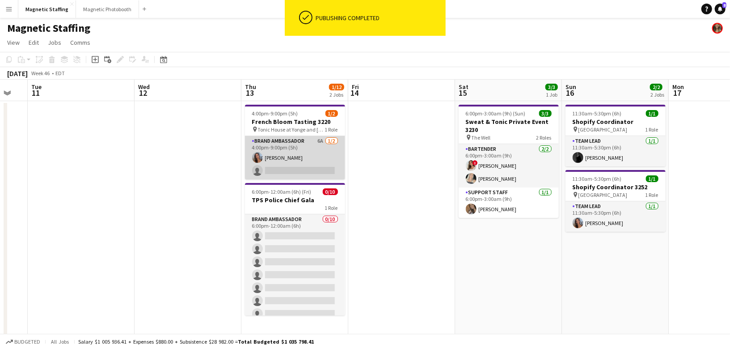
click at [300, 168] on app-card-role "Brand Ambassador 6A [DATE] 4:00pm-9:00pm (5h) [PERSON_NAME] single-neutral-acti…" at bounding box center [295, 157] width 100 height 43
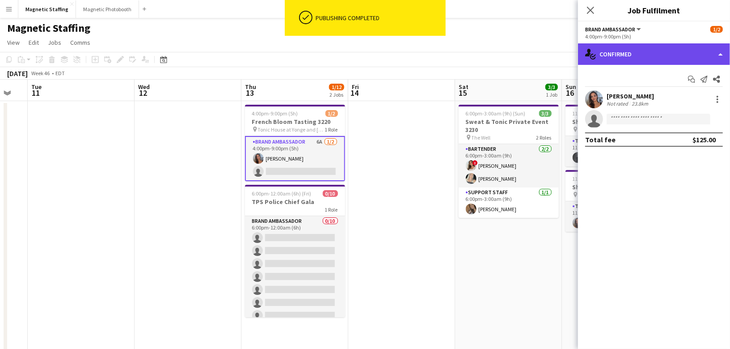
click at [649, 49] on div "single-neutral-actions-check-2 Confirmed" at bounding box center [654, 53] width 152 height 21
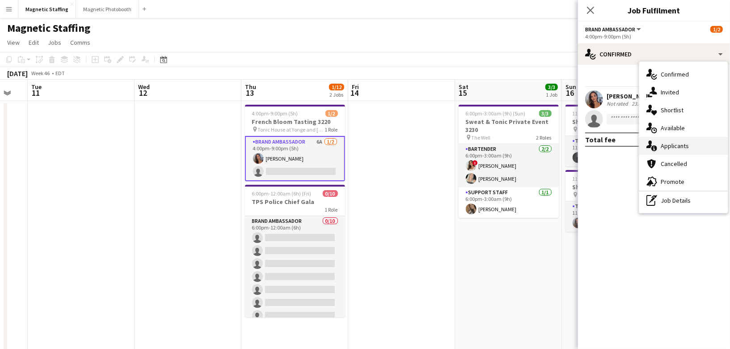
click at [666, 149] on span "Applicants" at bounding box center [674, 146] width 28 height 8
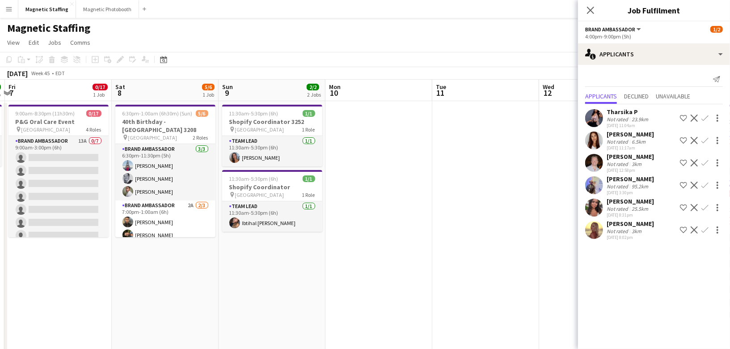
scroll to position [0, 230]
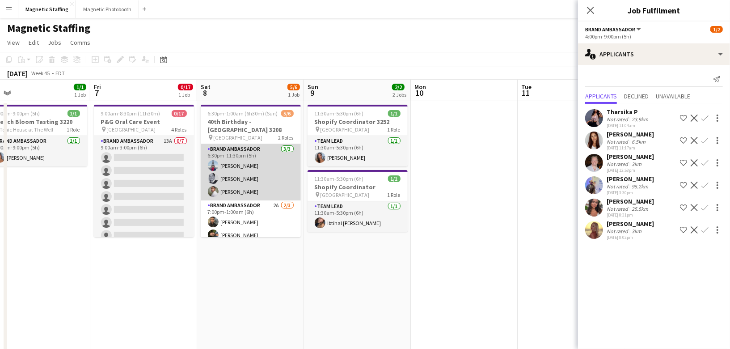
click at [224, 187] on app-card-role "Brand Ambassador [DATE] 6:30pm-11:30pm (5h) [PERSON_NAME] [PERSON_NAME] [PERSON…" at bounding box center [251, 172] width 100 height 56
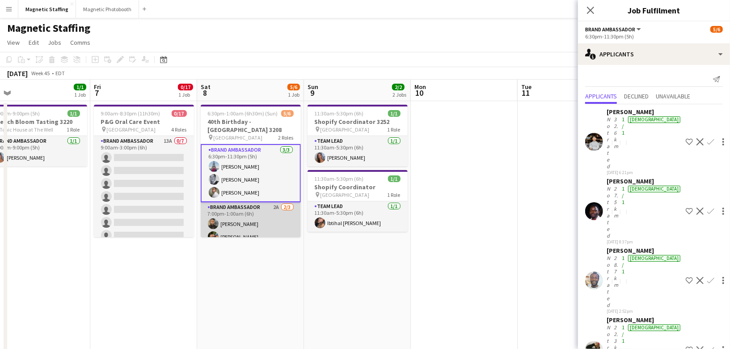
click at [262, 219] on app-card-role "Brand Ambassador 2A [DATE] 7:00pm-1:00am (6h) [PERSON_NAME] single-neutral-acti…" at bounding box center [251, 230] width 100 height 56
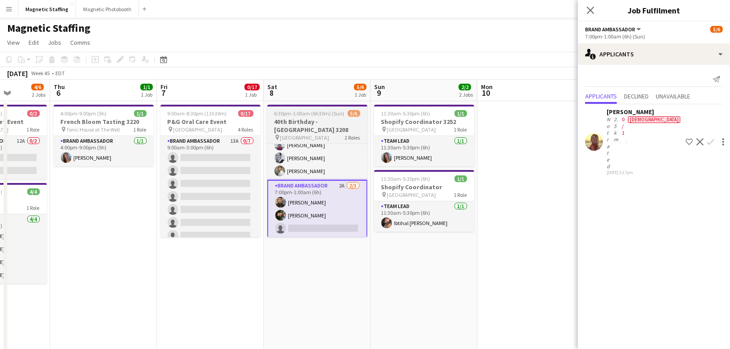
scroll to position [0, 198]
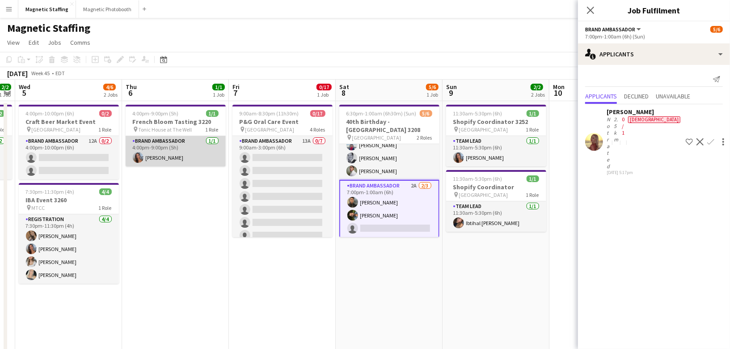
click at [190, 149] on app-card-role "Brand Ambassador [DATE] 4:00pm-9:00pm (5h) [PERSON_NAME]" at bounding box center [176, 151] width 100 height 30
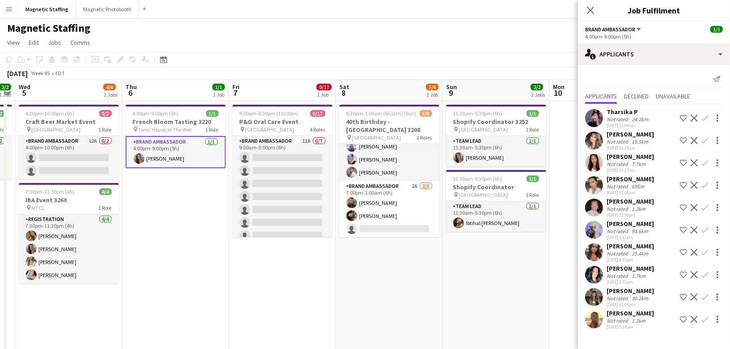
scroll to position [0, 259]
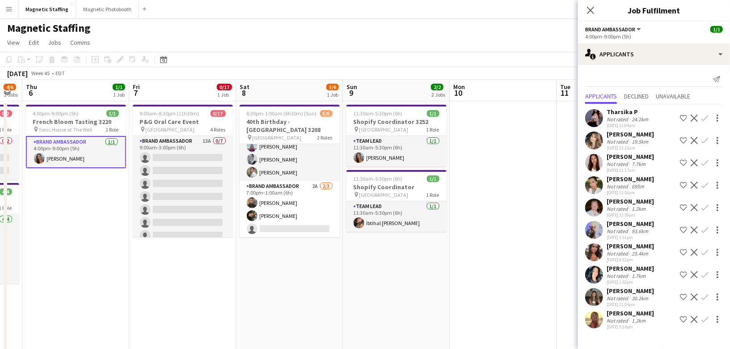
drag, startPoint x: 284, startPoint y: 188, endPoint x: 0, endPoint y: 189, distance: 283.7
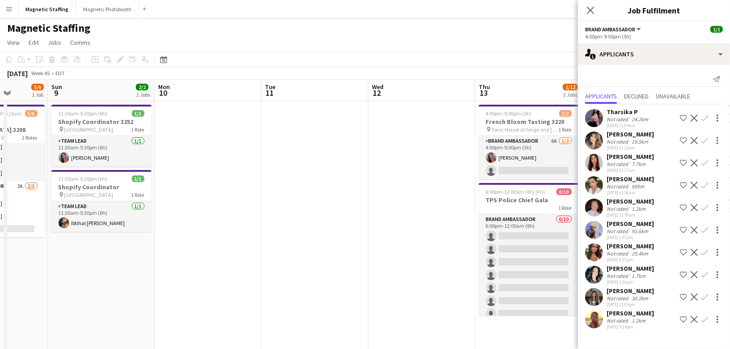
drag, startPoint x: 266, startPoint y: 175, endPoint x: 0, endPoint y: 201, distance: 267.2
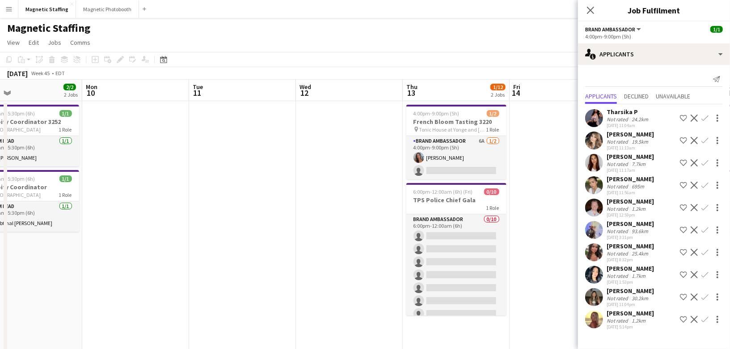
drag, startPoint x: 72, startPoint y: 206, endPoint x: 0, endPoint y: 213, distance: 72.7
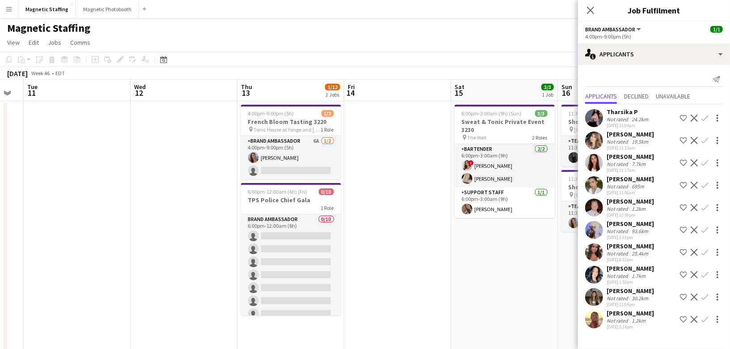
scroll to position [0, 369]
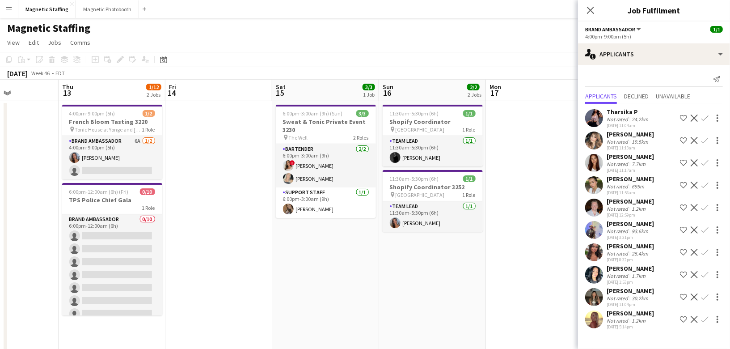
drag, startPoint x: 350, startPoint y: 188, endPoint x: 4, endPoint y: 210, distance: 346.1
click at [165, 56] on icon "Date picker" at bounding box center [163, 59] width 7 height 7
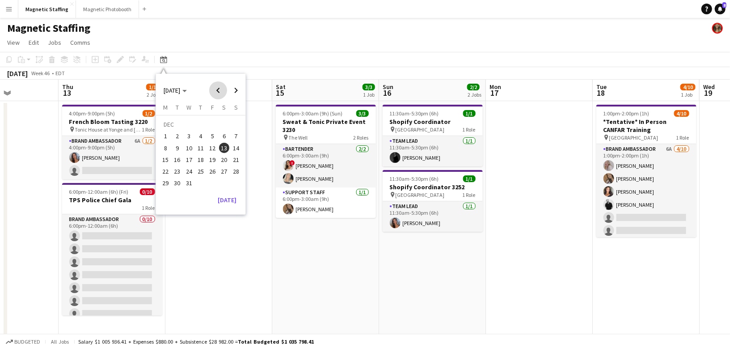
click at [219, 91] on span "Previous month" at bounding box center [218, 90] width 18 height 18
click at [212, 171] on span "24" at bounding box center [212, 171] width 11 height 11
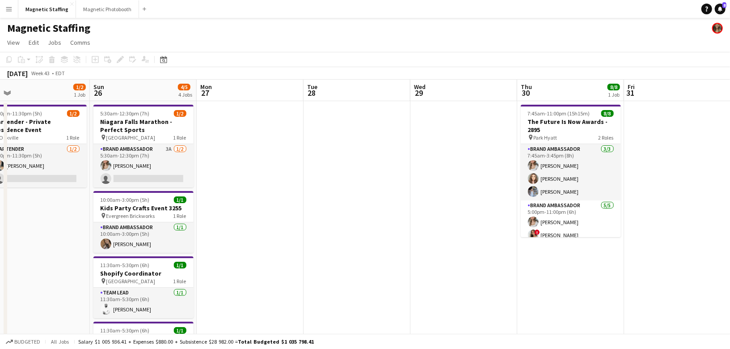
drag, startPoint x: 317, startPoint y: 196, endPoint x: 59, endPoint y: 205, distance: 258.4
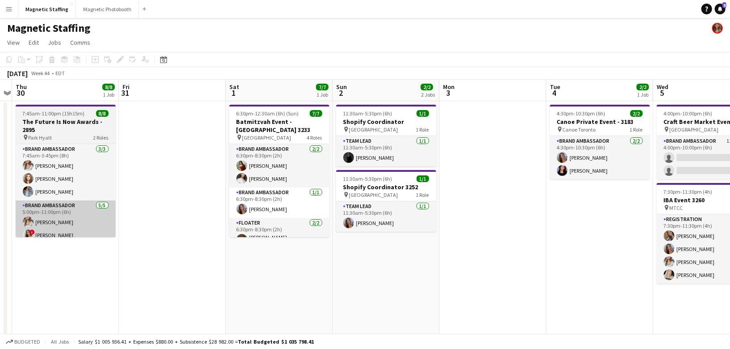
drag, startPoint x: 518, startPoint y: 148, endPoint x: 87, endPoint y: 232, distance: 439.7
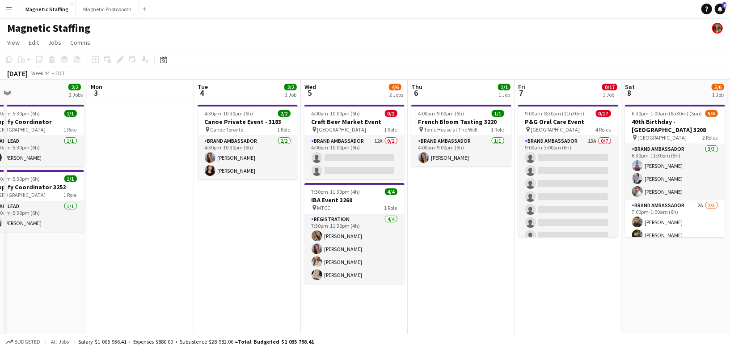
drag, startPoint x: 74, startPoint y: 259, endPoint x: 0, endPoint y: 342, distance: 111.1
click at [0, 342] on app-board "Magnetic Staffing View Day view expanded Day view collapsed Month view Date pic…" at bounding box center [365, 341] width 730 height 646
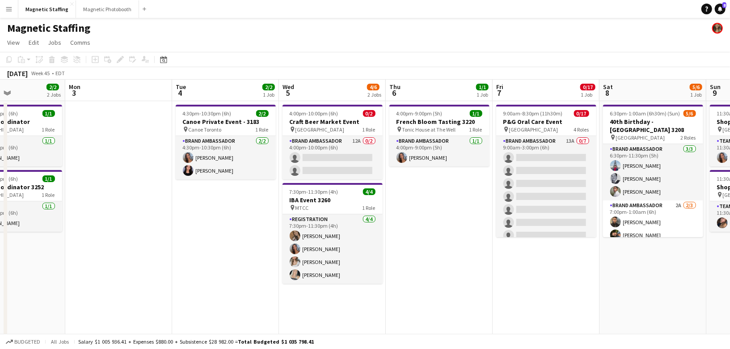
scroll to position [0, 231]
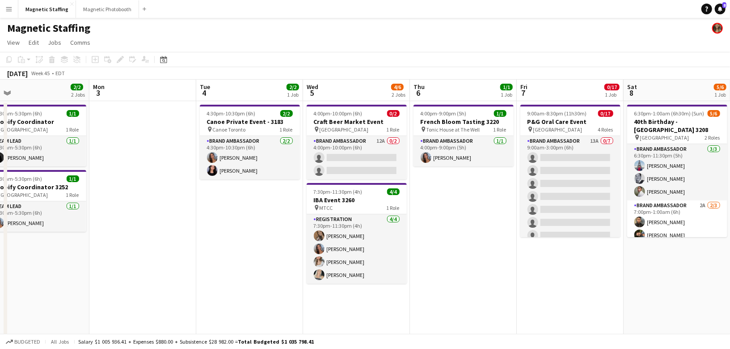
drag, startPoint x: 414, startPoint y: 264, endPoint x: 0, endPoint y: 390, distance: 432.5
click at [0, 348] on html "Menu Boards Boards Boards All jobs Status Workforce Workforce My Workforce Recr…" at bounding box center [365, 332] width 730 height 664
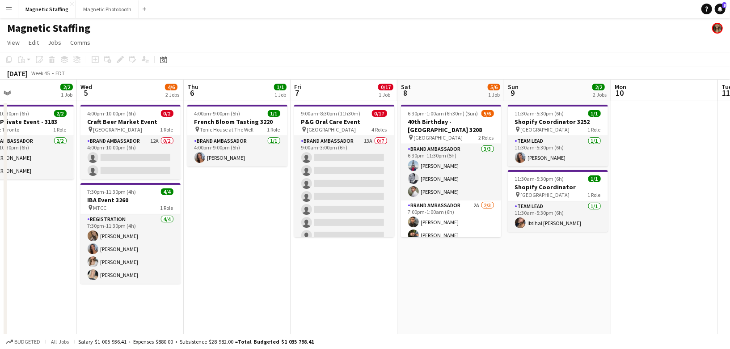
drag, startPoint x: 148, startPoint y: 202, endPoint x: 237, endPoint y: 195, distance: 89.1
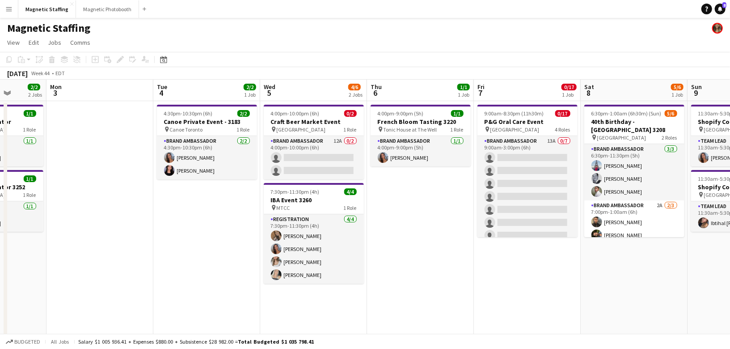
scroll to position [0, 274]
drag, startPoint x: 237, startPoint y: 195, endPoint x: 422, endPoint y: 173, distance: 186.8
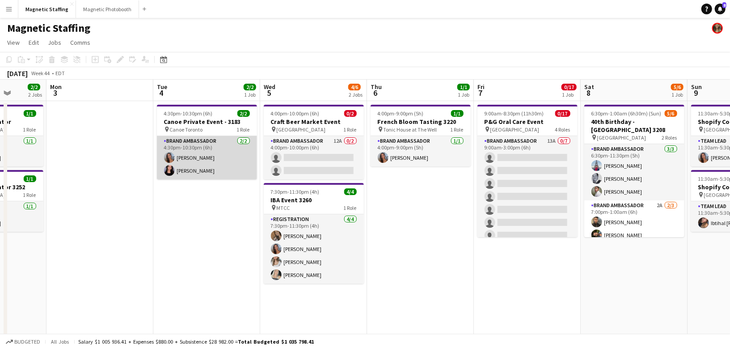
click at [209, 163] on app-card-role "Brand Ambassador [DATE] 4:30pm-10:30pm (6h) [PERSON_NAME] [PERSON_NAME]" at bounding box center [207, 157] width 100 height 43
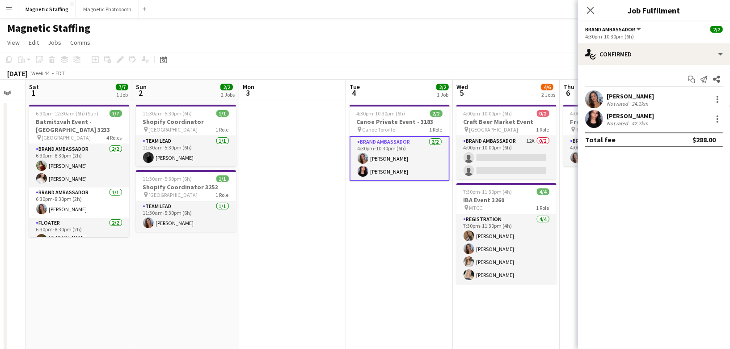
drag, startPoint x: 374, startPoint y: 149, endPoint x: 430, endPoint y: 149, distance: 55.9
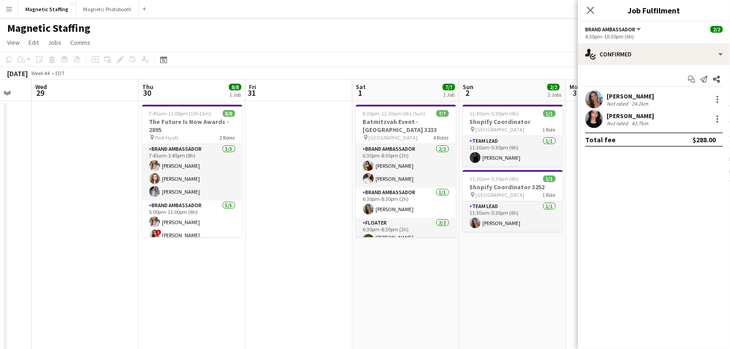
scroll to position [0, 183]
drag, startPoint x: 150, startPoint y: 167, endPoint x: 467, endPoint y: 123, distance: 320.3
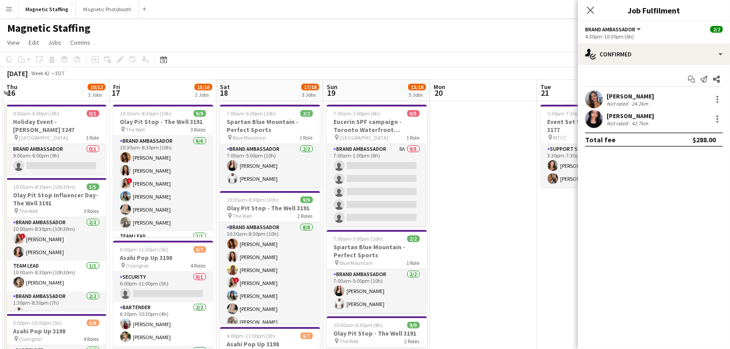
scroll to position [1, 0]
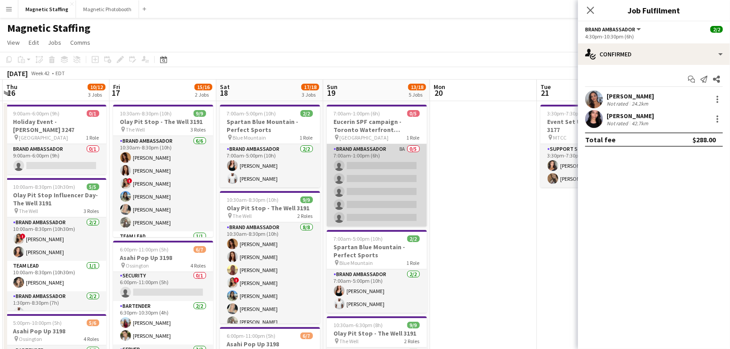
click at [398, 180] on app-card-role "Brand Ambassador 8A 0/5 7:00am-1:00pm (6h) single-neutral-actions single-neutra…" at bounding box center [377, 185] width 100 height 82
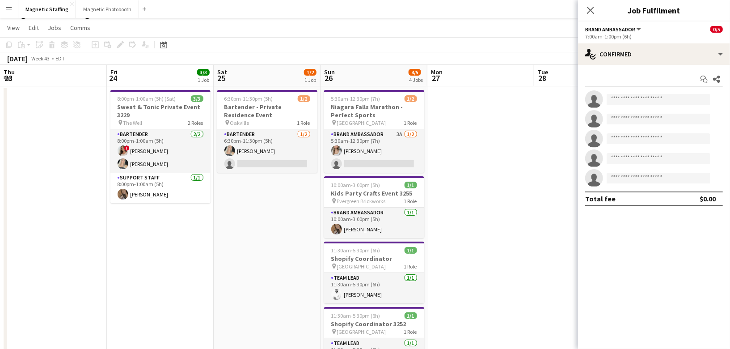
scroll to position [0, 273]
